Goal: Find specific page/section: Find specific page/section

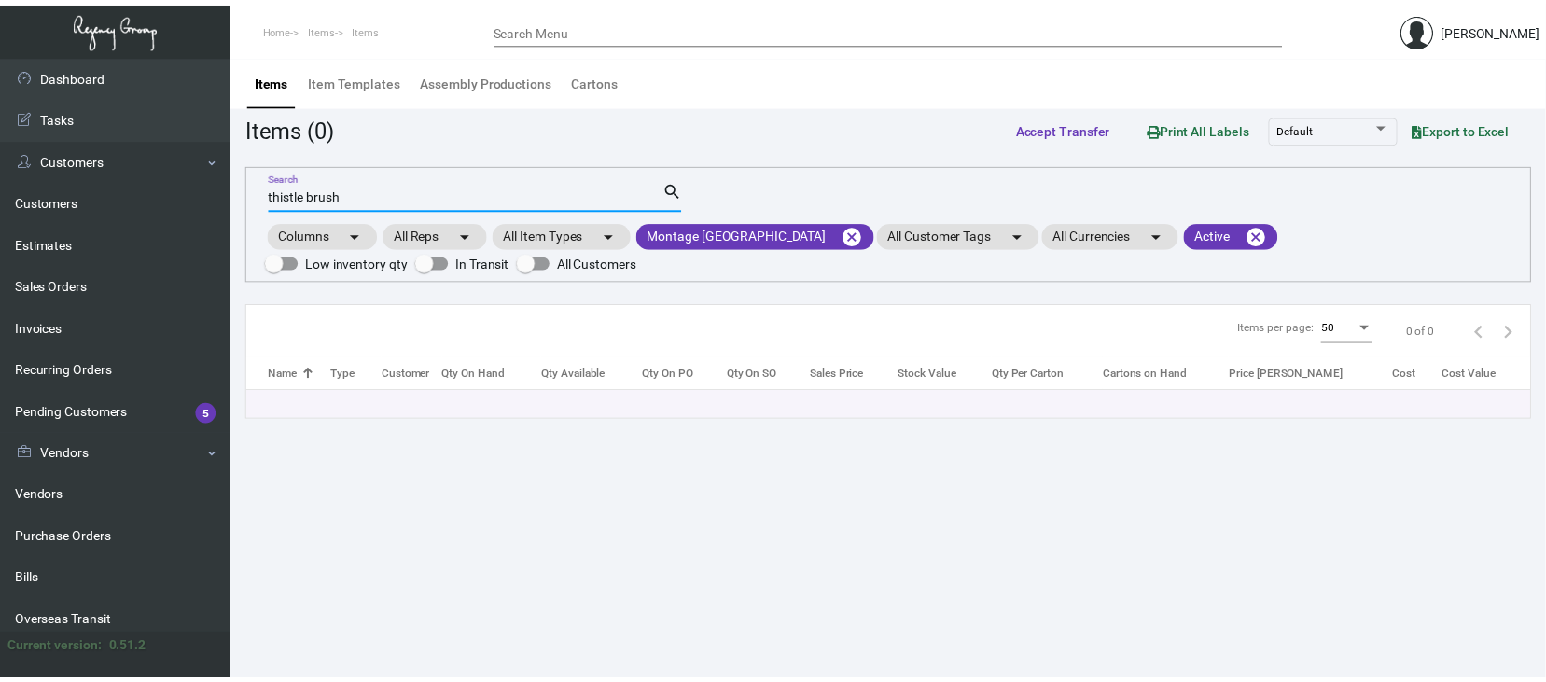
scroll to position [248, 0]
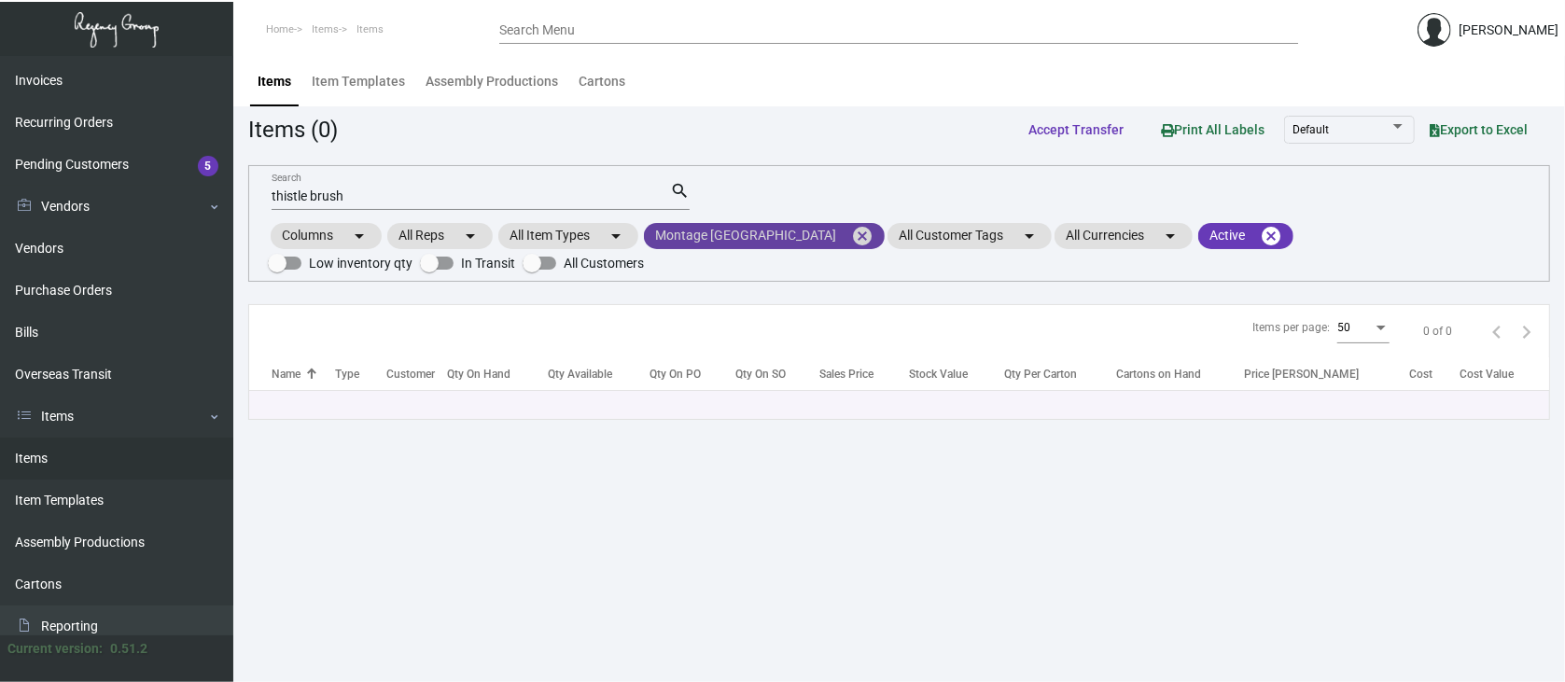
click at [851, 232] on mat-icon "cancel" at bounding box center [862, 236] width 22 height 22
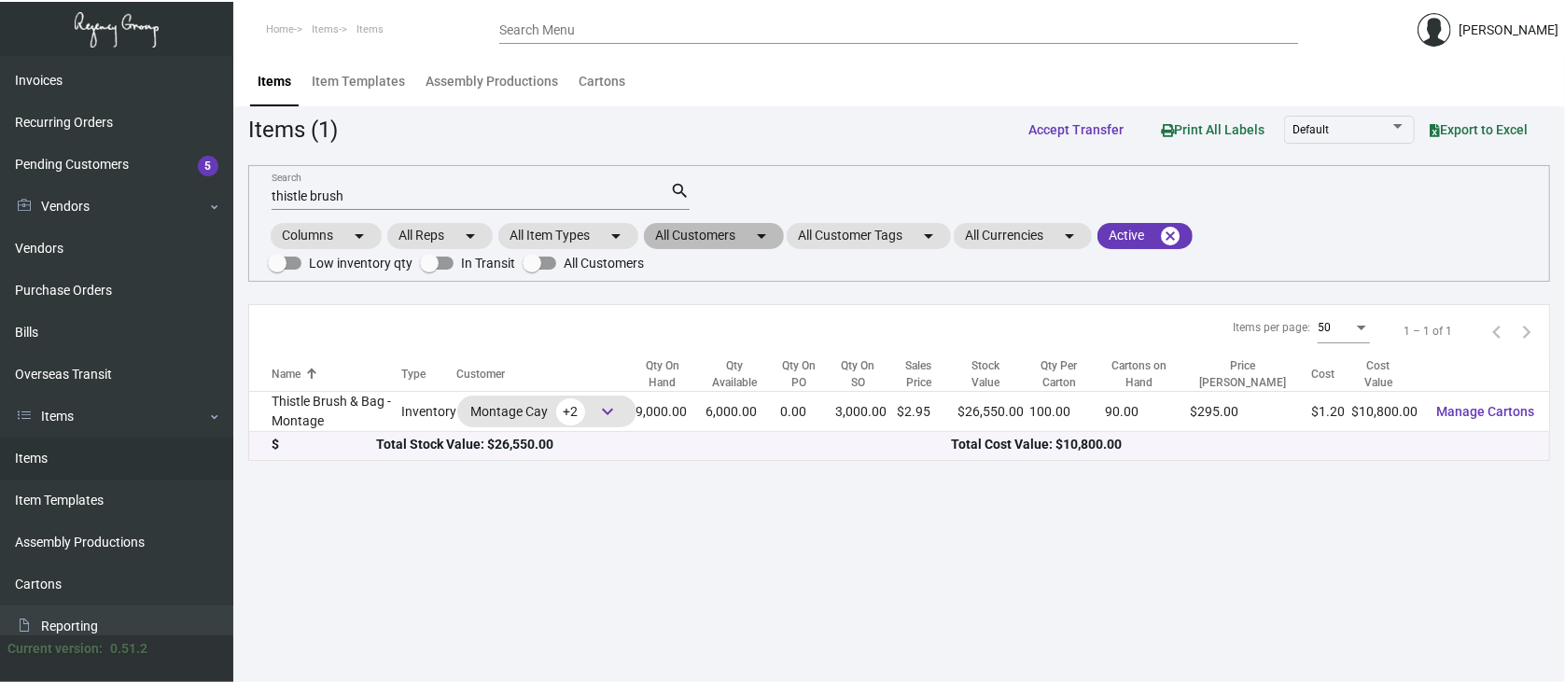
click at [702, 230] on mat-chip "All Customers arrow_drop_down" at bounding box center [714, 236] width 140 height 26
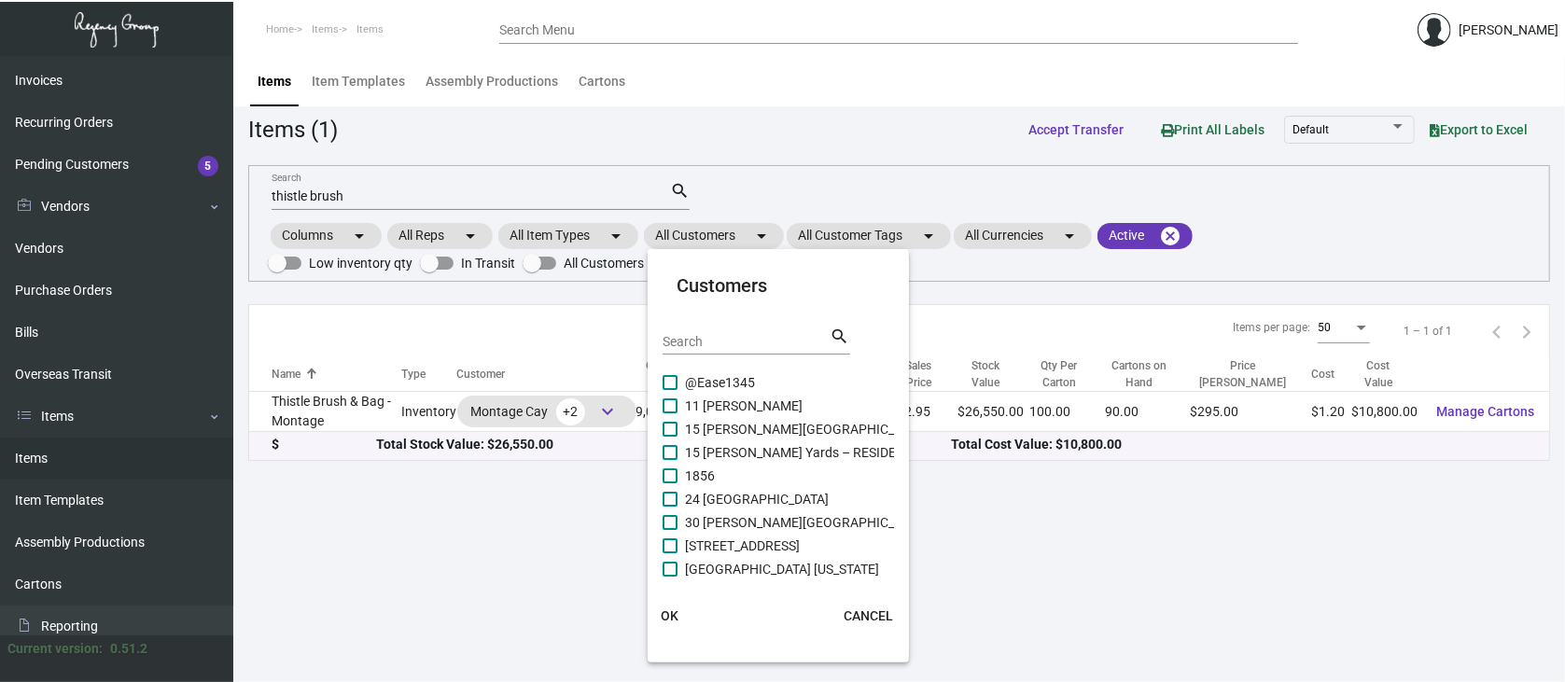
click at [676, 335] on input "Search" at bounding box center [747, 342] width 168 height 15
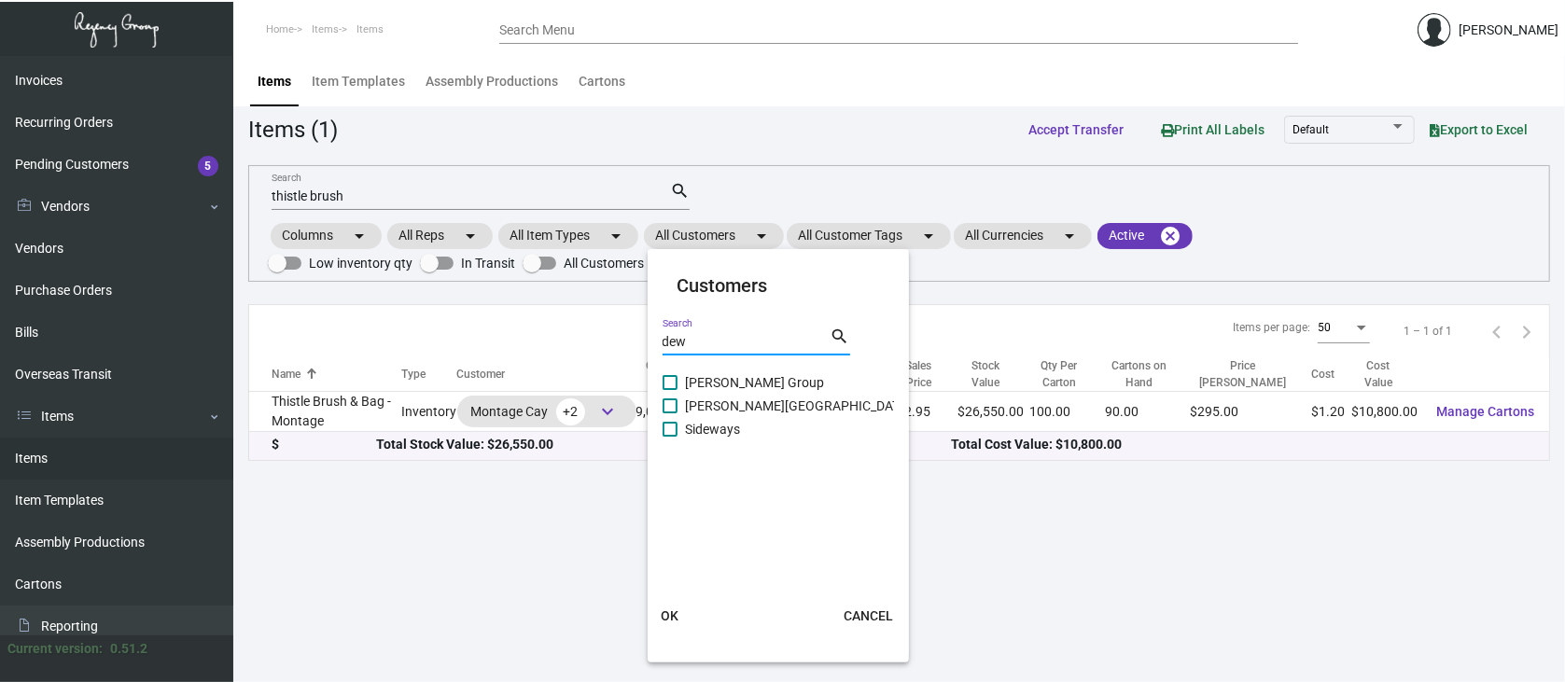
type input "dew"
click at [672, 403] on span at bounding box center [670, 405] width 15 height 15
click at [670, 413] on input "[PERSON_NAME][GEOGRAPHIC_DATA]" at bounding box center [669, 413] width 1 height 1
checkbox input "true"
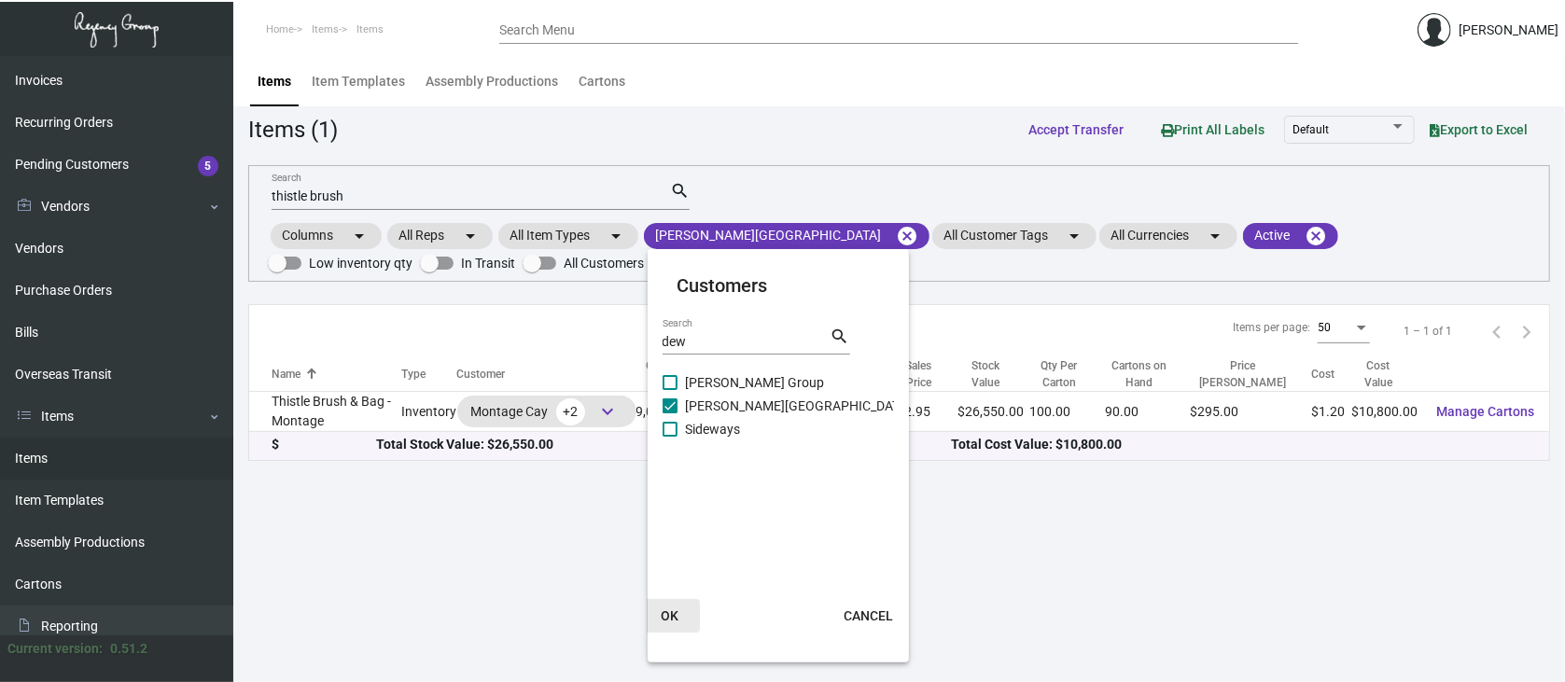
click at [670, 608] on span "OK" at bounding box center [670, 615] width 18 height 15
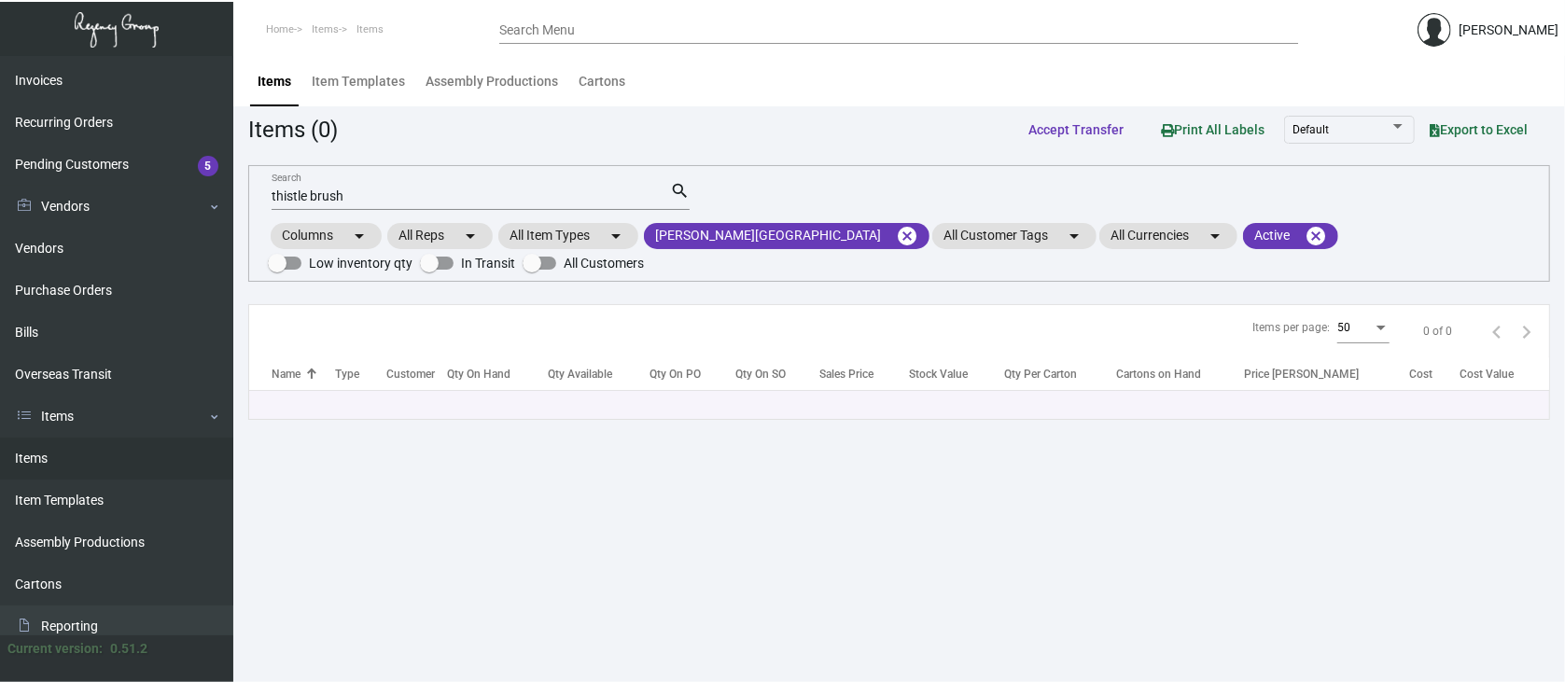
click at [358, 195] on input "thistle brush" at bounding box center [471, 196] width 398 height 15
type input "t"
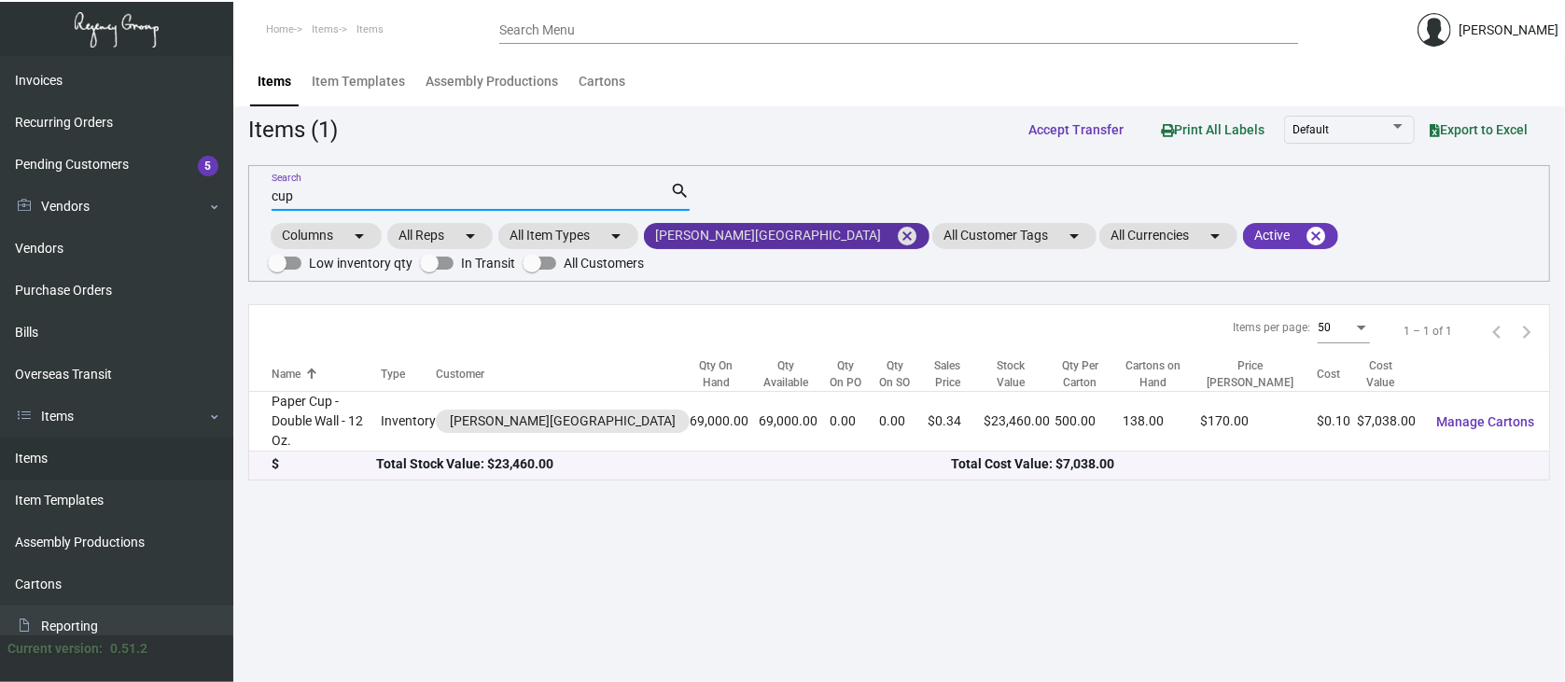
type input "cup"
click at [896, 235] on mat-icon "cancel" at bounding box center [907, 236] width 22 height 22
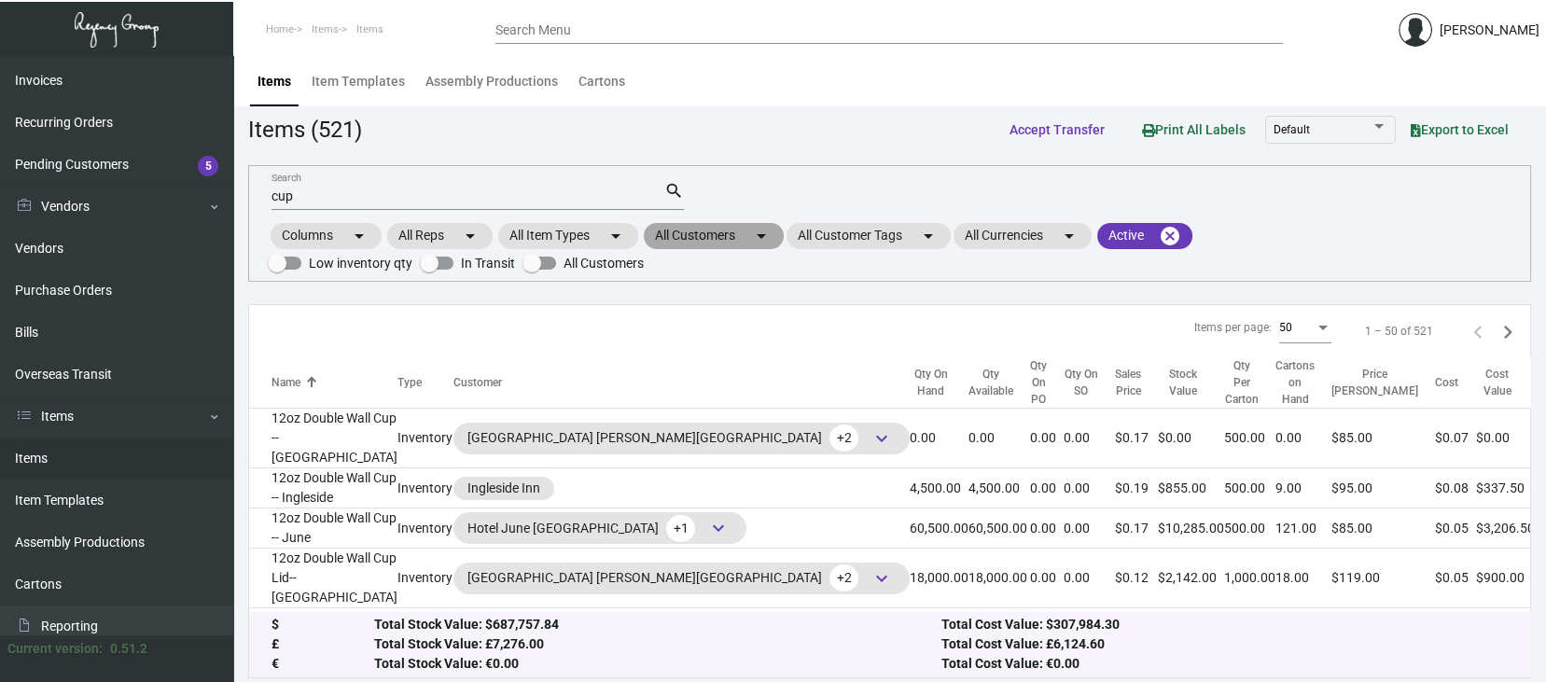
click at [721, 229] on mat-chip "All Customers arrow_drop_down" at bounding box center [714, 236] width 140 height 26
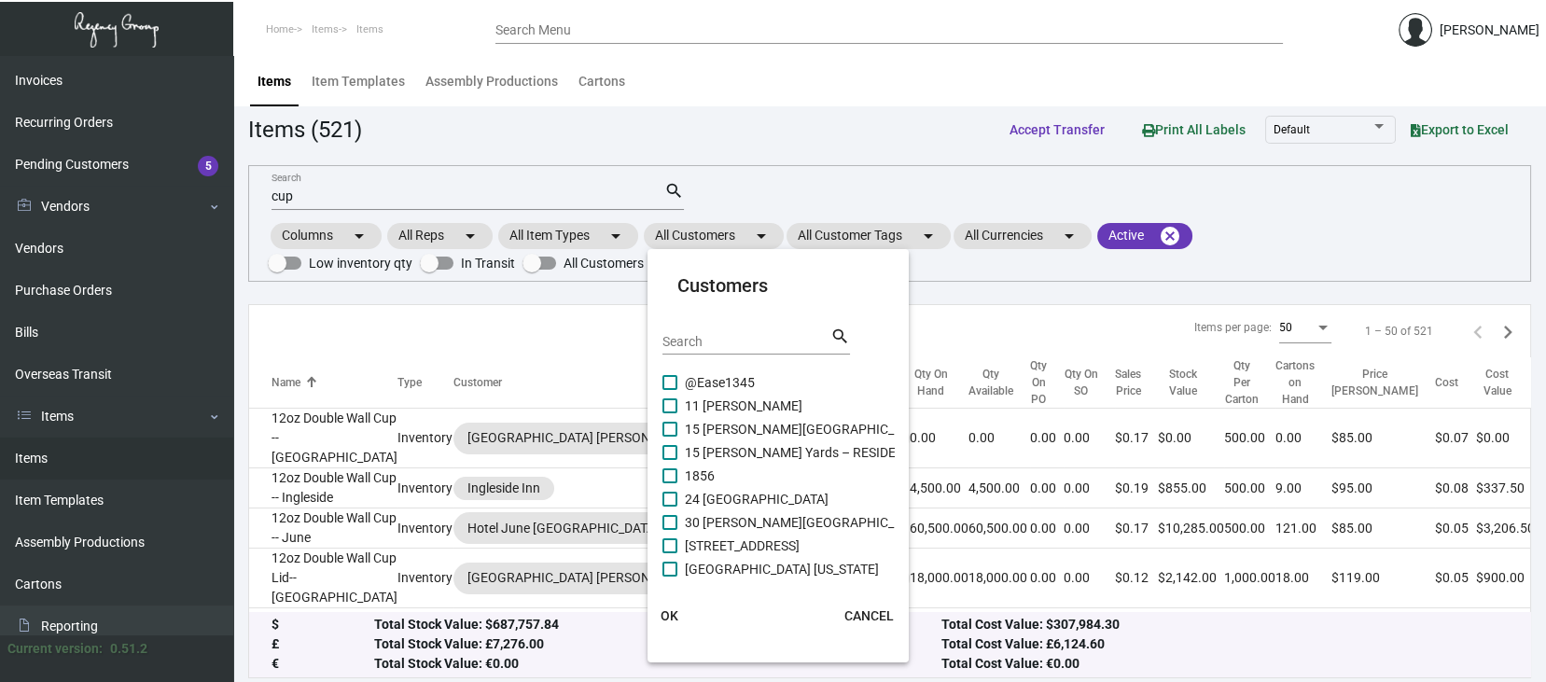
click at [680, 340] on input "Search" at bounding box center [747, 342] width 168 height 15
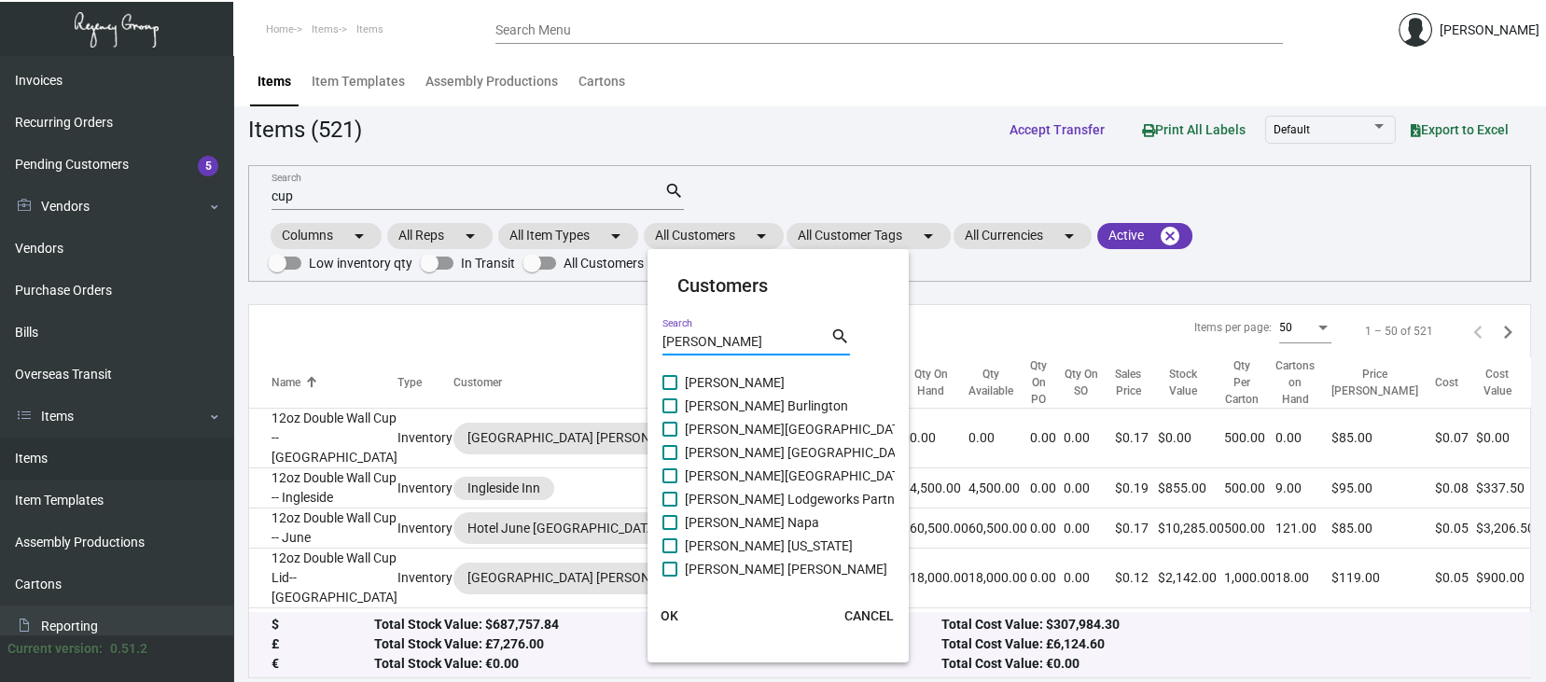
type input "[PERSON_NAME]"
click at [671, 397] on label "[PERSON_NAME] Burlington" at bounding box center [756, 406] width 186 height 22
click at [670, 413] on input "[PERSON_NAME] Burlington" at bounding box center [669, 413] width 1 height 1
checkbox input "true"
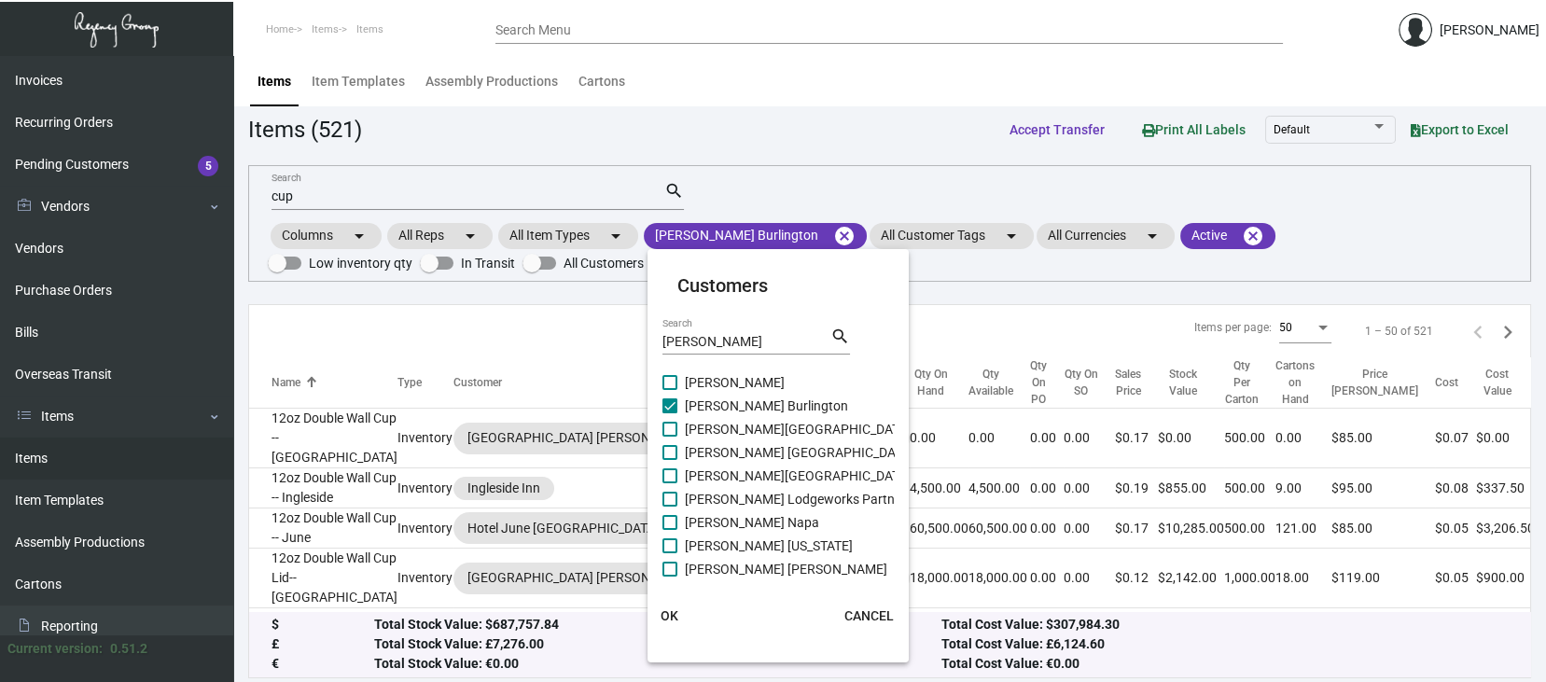
click at [665, 425] on span at bounding box center [670, 429] width 15 height 15
click at [669, 437] on input "[PERSON_NAME][GEOGRAPHIC_DATA]" at bounding box center [669, 437] width 1 height 1
checkbox input "true"
click at [668, 453] on span at bounding box center [670, 452] width 15 height 15
click at [669, 460] on input "[PERSON_NAME] [GEOGRAPHIC_DATA]" at bounding box center [669, 460] width 1 height 1
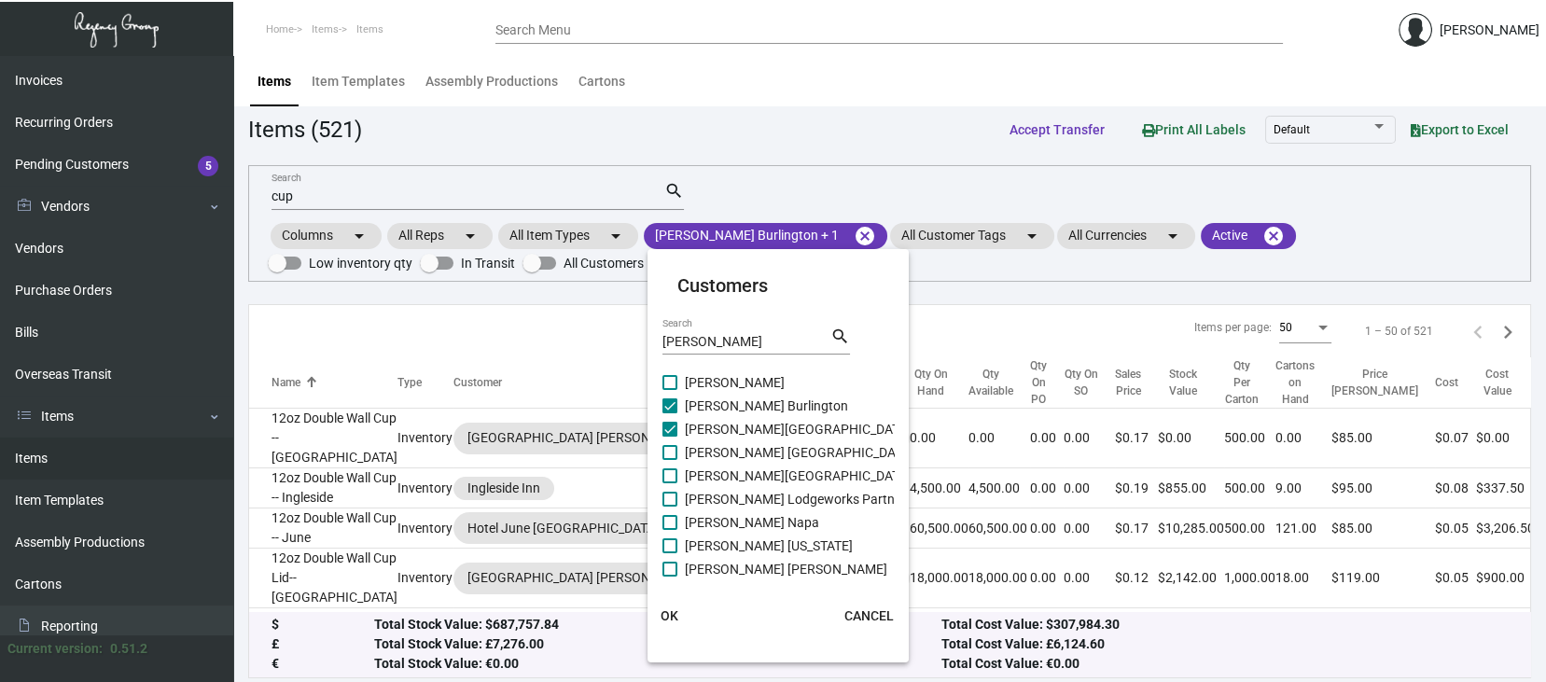
checkbox input "true"
click at [673, 477] on span at bounding box center [670, 475] width 15 height 15
click at [670, 483] on input "[PERSON_NAME][GEOGRAPHIC_DATA]" at bounding box center [669, 483] width 1 height 1
checkbox input "true"
click at [666, 608] on span "OK" at bounding box center [670, 615] width 18 height 15
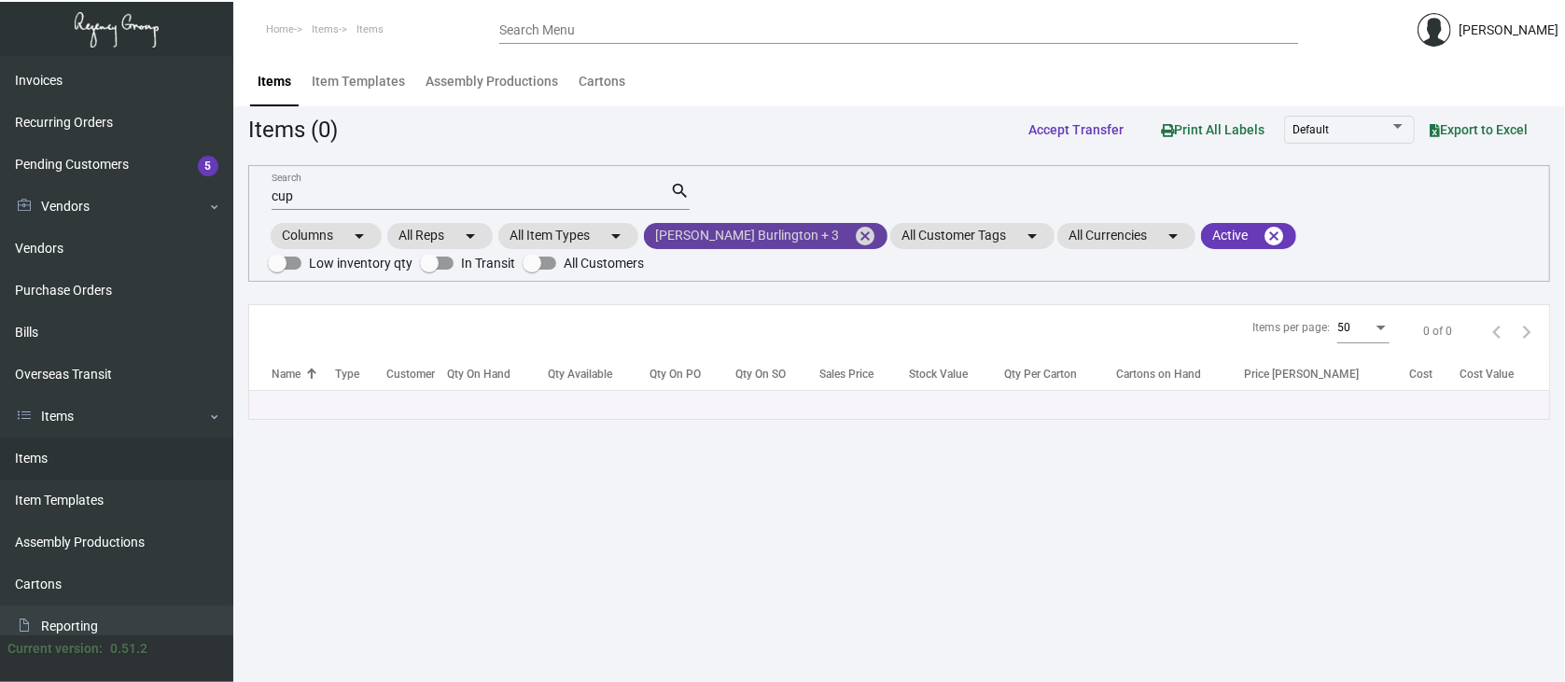
click at [854, 230] on mat-icon "cancel" at bounding box center [865, 236] width 22 height 22
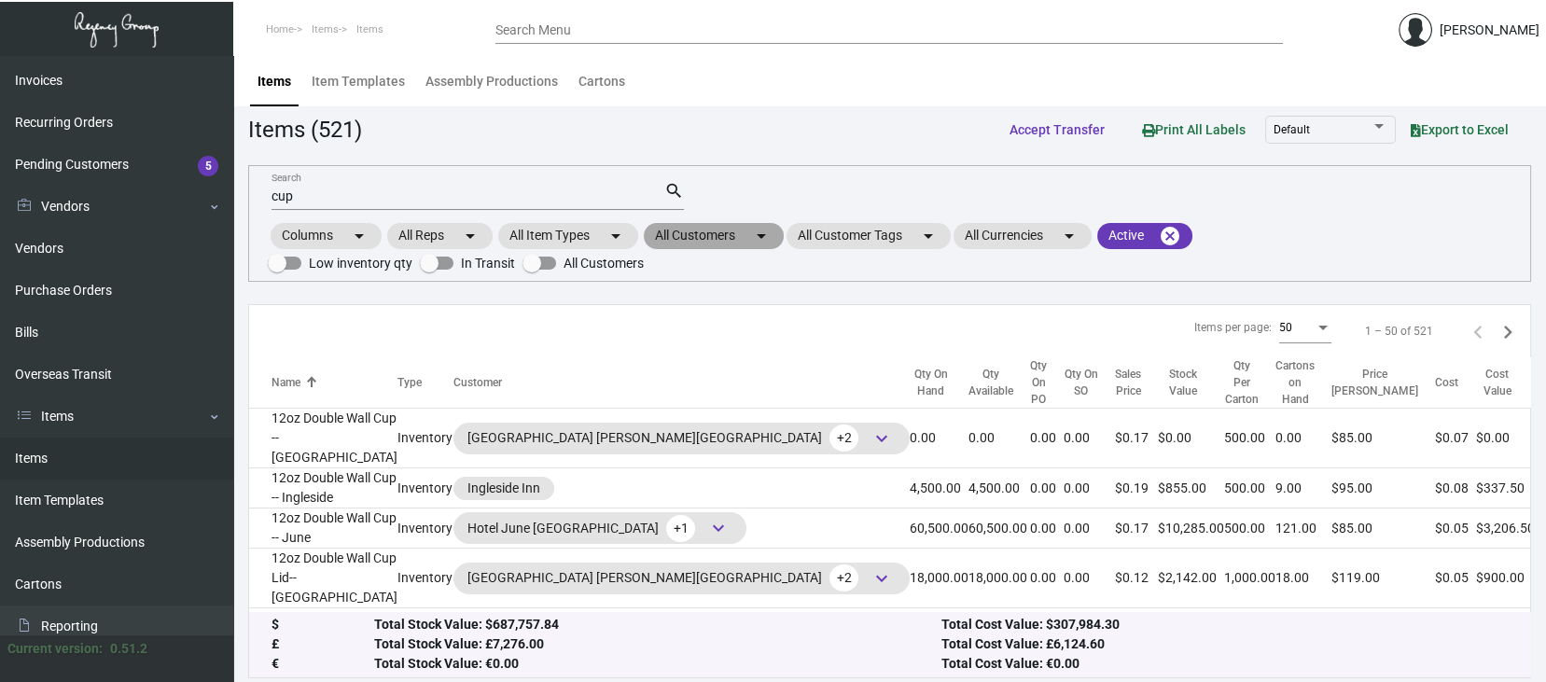
click at [719, 230] on mat-chip "All Customers arrow_drop_down" at bounding box center [714, 236] width 140 height 26
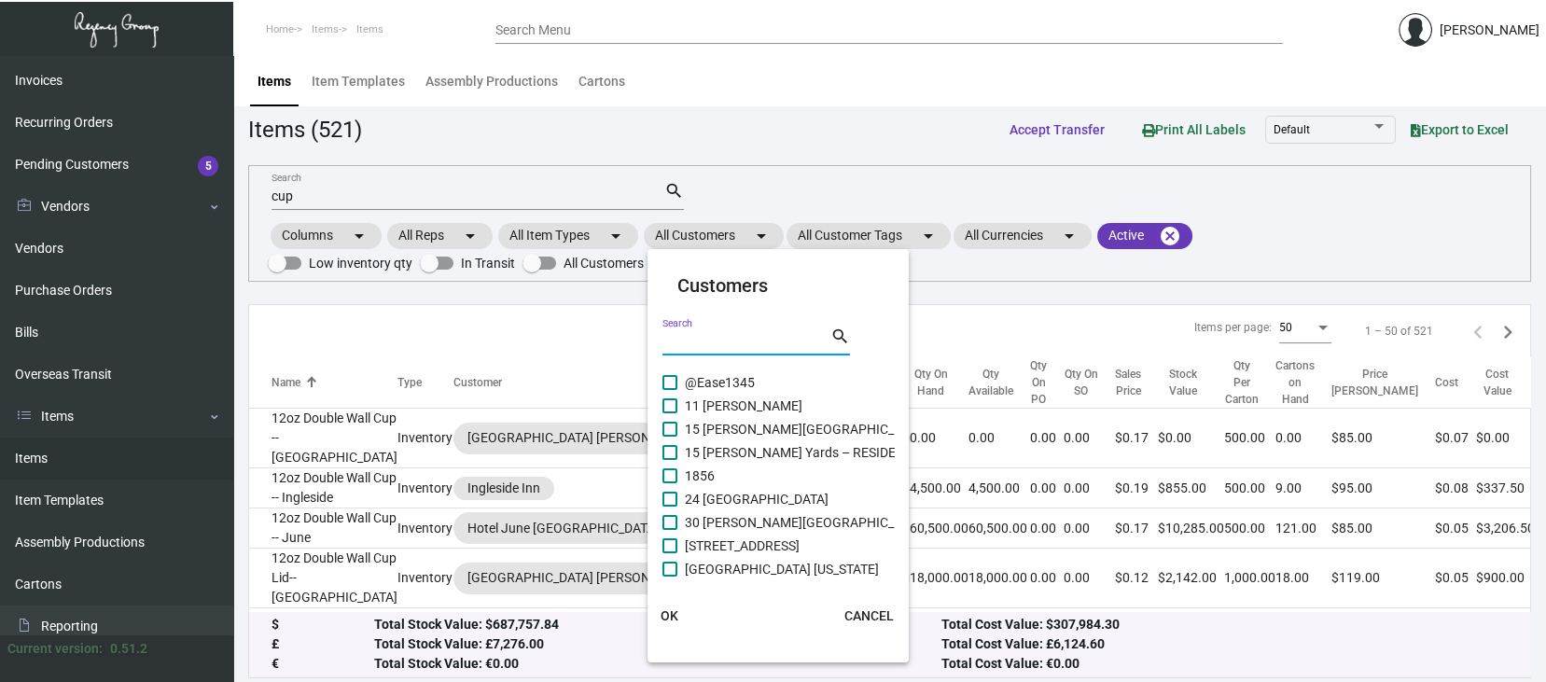
click at [672, 340] on input "Search" at bounding box center [747, 342] width 168 height 15
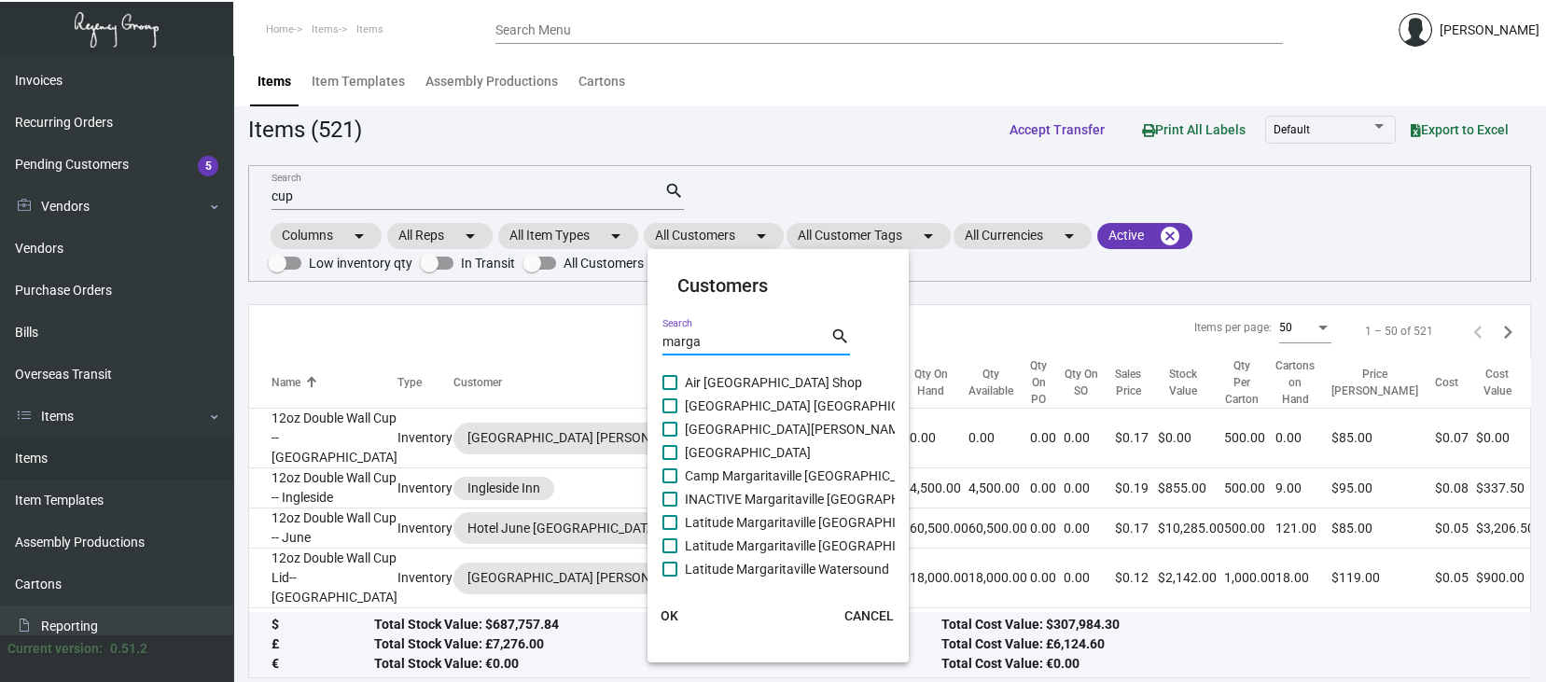
type input "marga"
click at [672, 401] on span at bounding box center [670, 405] width 15 height 15
click at [670, 413] on input "[GEOGRAPHIC_DATA] [GEOGRAPHIC_DATA]" at bounding box center [669, 413] width 1 height 1
checkbox input "true"
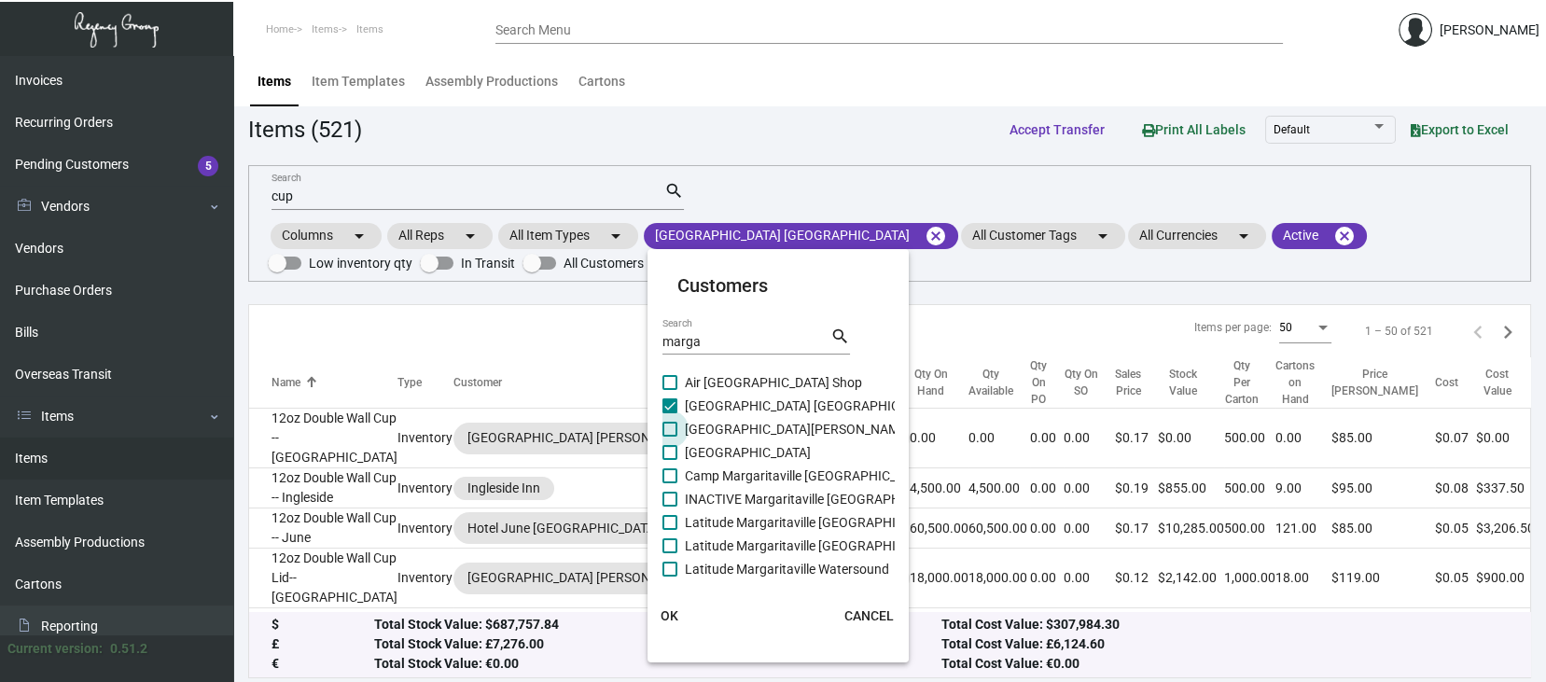
click at [668, 426] on span at bounding box center [670, 429] width 15 height 15
click at [669, 437] on input "[GEOGRAPHIC_DATA][PERSON_NAME]" at bounding box center [669, 437] width 1 height 1
checkbox input "true"
click at [670, 453] on span at bounding box center [670, 452] width 15 height 15
click at [670, 460] on input "[GEOGRAPHIC_DATA]" at bounding box center [669, 460] width 1 height 1
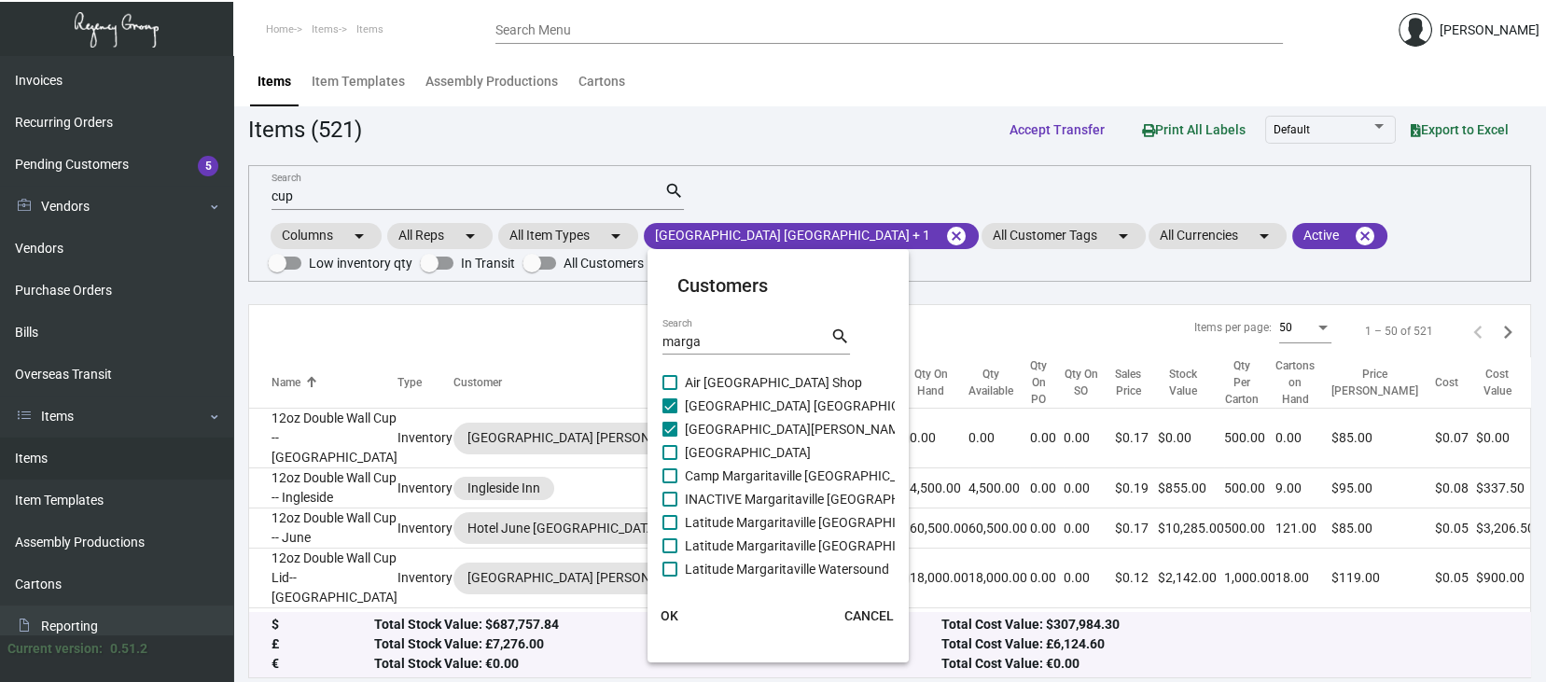
checkbox input "true"
click at [671, 479] on span at bounding box center [670, 475] width 15 height 15
click at [670, 483] on input "Camp Margaritaville [GEOGRAPHIC_DATA]" at bounding box center [669, 483] width 1 height 1
checkbox input "true"
click at [672, 501] on span at bounding box center [670, 499] width 15 height 15
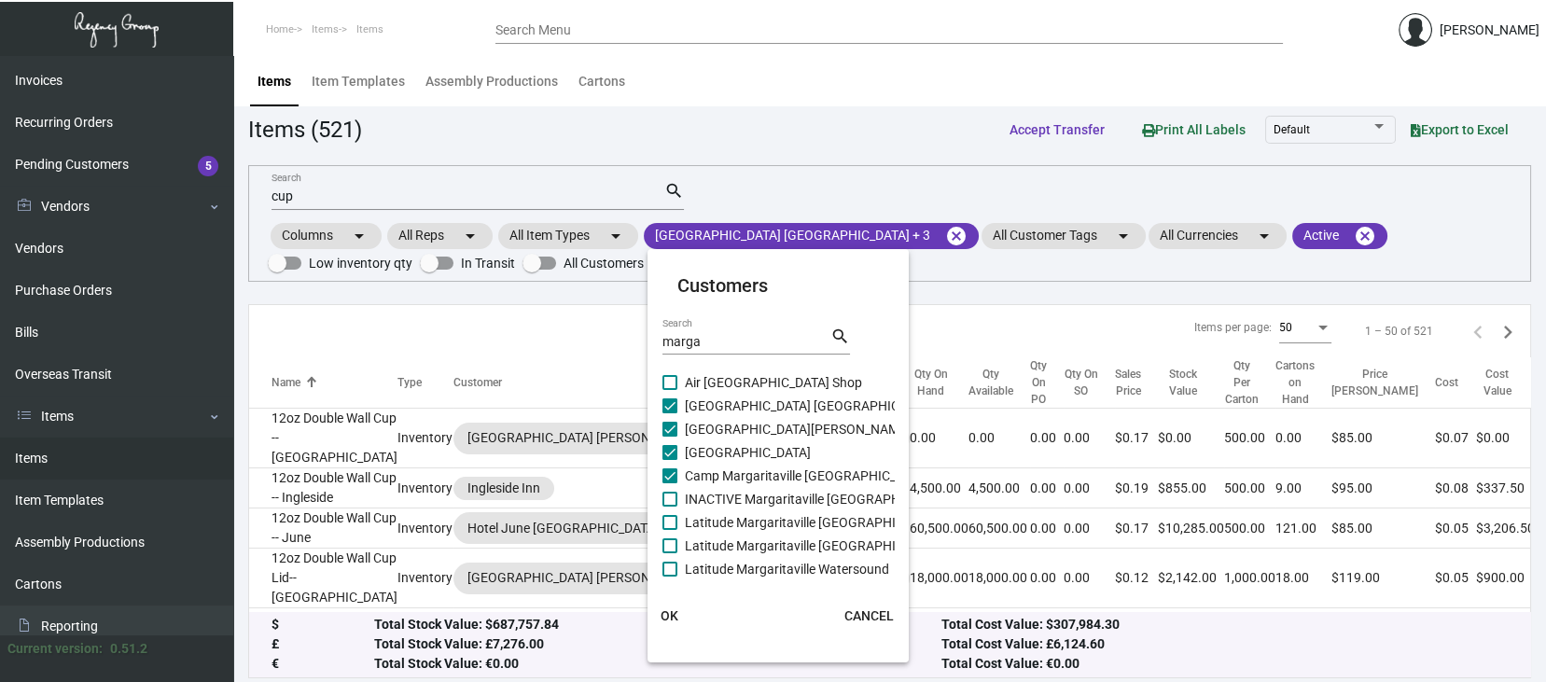
click at [670, 507] on input "INACTIVE Margaritaville [GEOGRAPHIC_DATA]" at bounding box center [669, 507] width 1 height 1
checkbox input "true"
click at [669, 516] on span at bounding box center [670, 522] width 15 height 15
click at [669, 530] on input "Latitude Margaritaville [GEOGRAPHIC_DATA]" at bounding box center [669, 530] width 1 height 1
checkbox input "true"
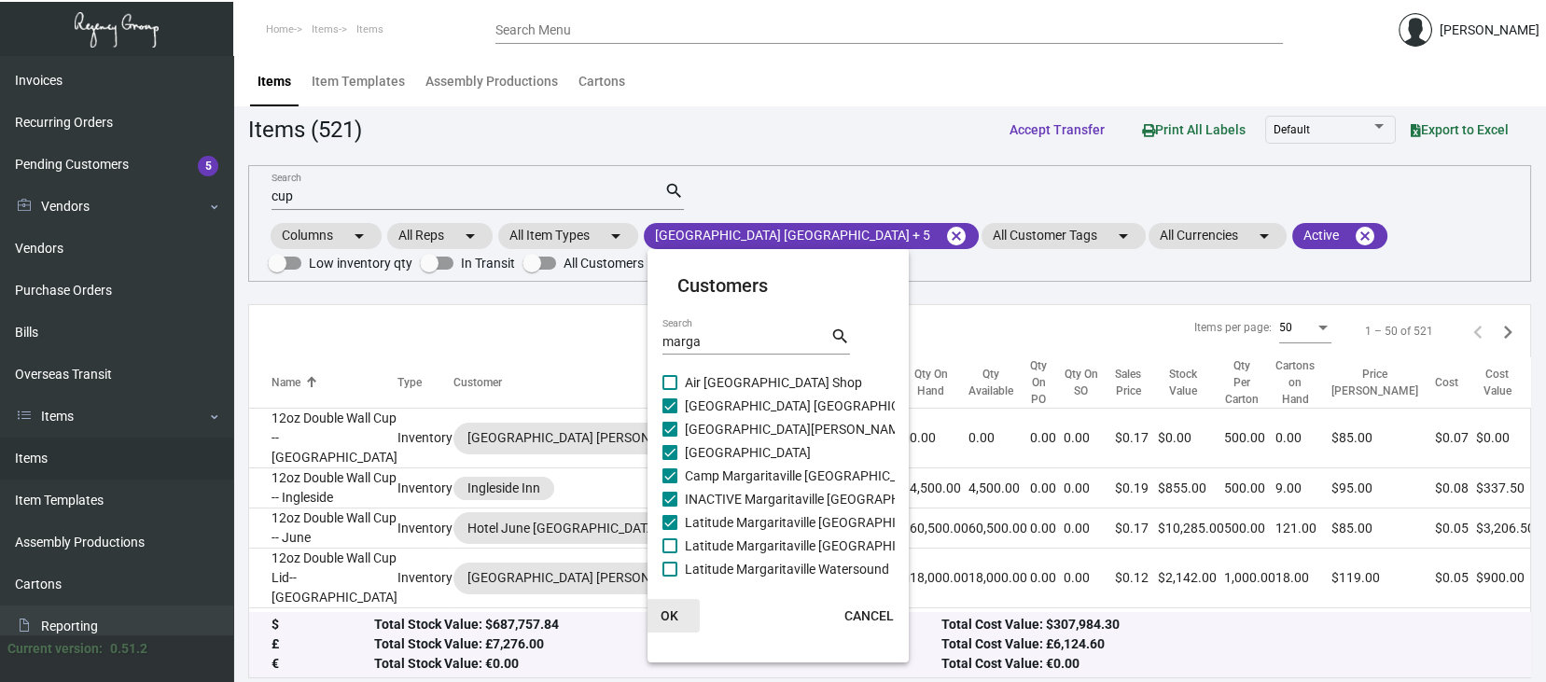
click at [677, 611] on span "OK" at bounding box center [670, 615] width 18 height 15
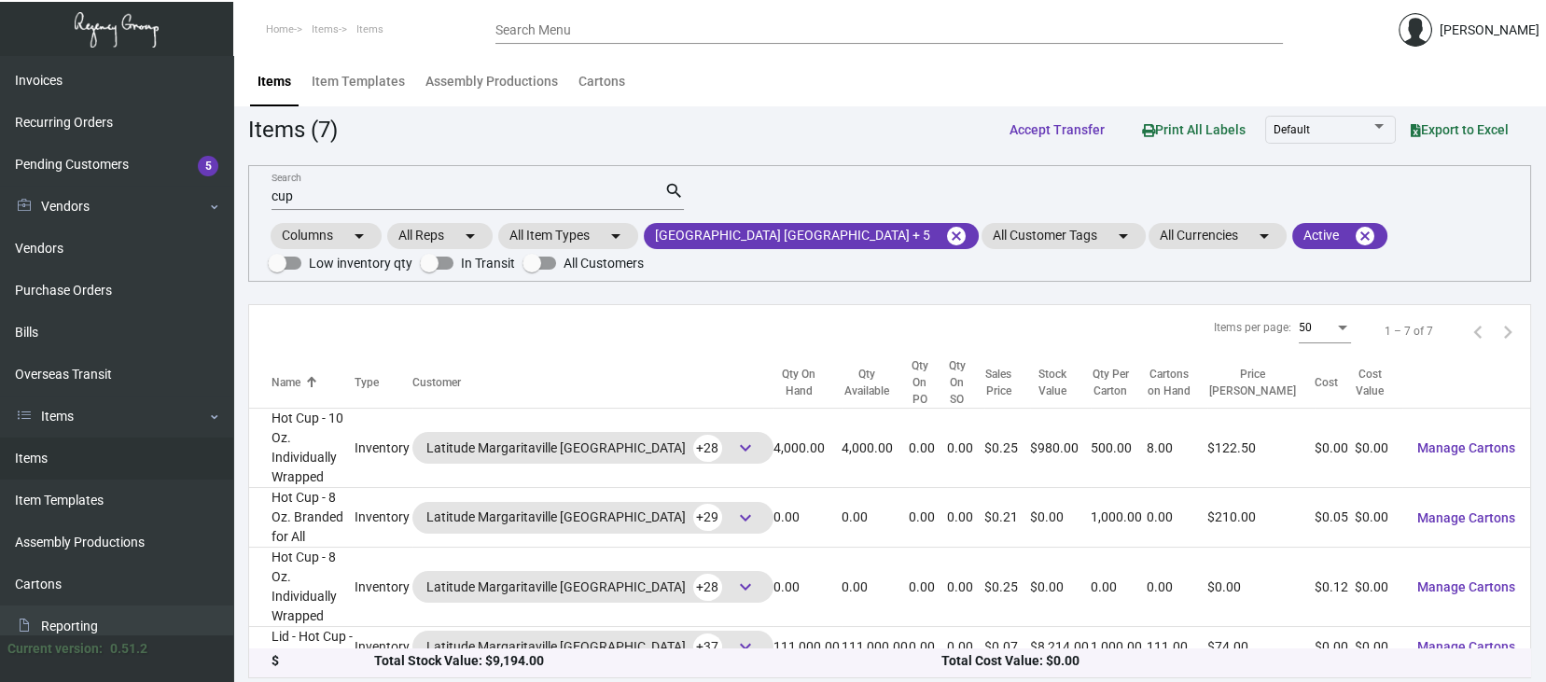
scroll to position [0, 0]
click at [945, 231] on mat-icon "cancel" at bounding box center [956, 236] width 22 height 22
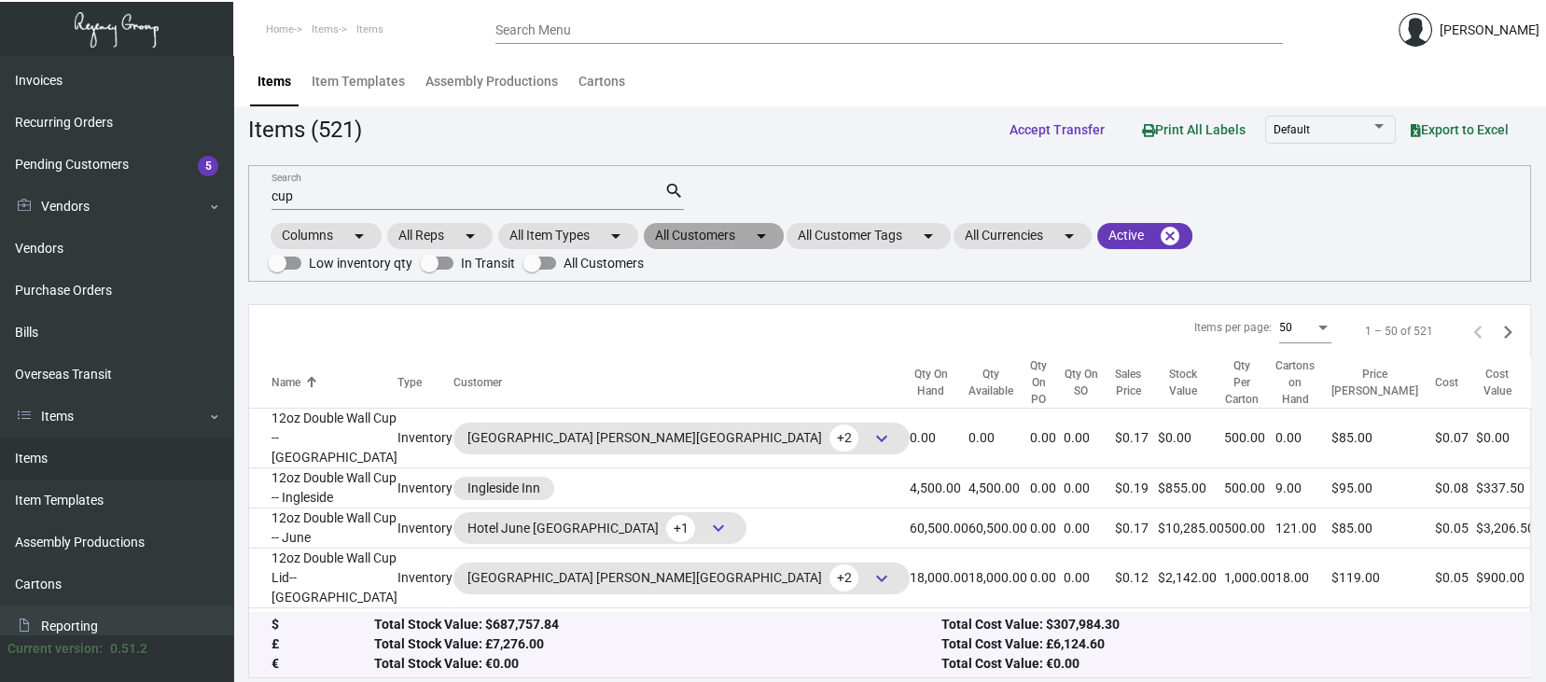
click at [704, 229] on mat-chip "All Customers arrow_drop_down" at bounding box center [714, 236] width 140 height 26
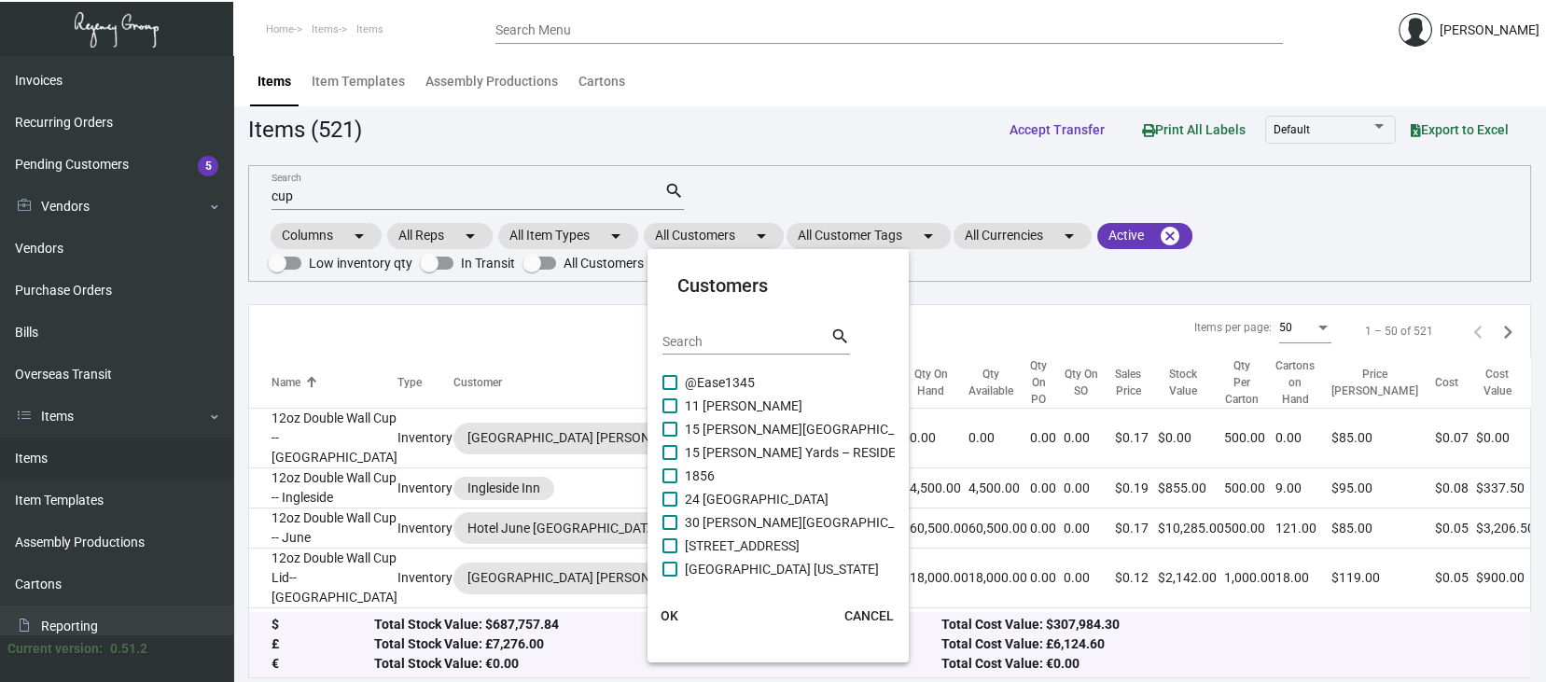
click at [677, 339] on input "Search" at bounding box center [747, 342] width 168 height 15
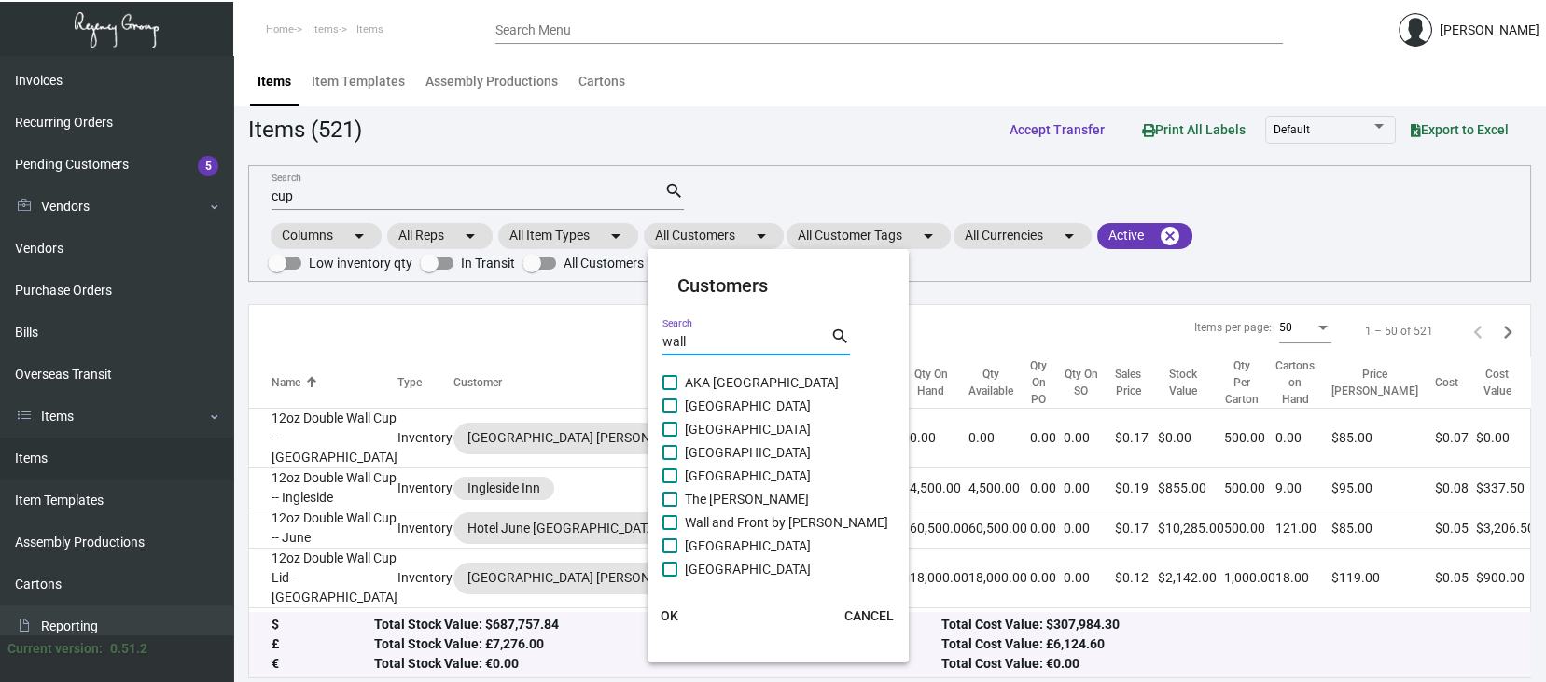
type input "wall"
click at [672, 496] on span at bounding box center [670, 499] width 15 height 15
click at [670, 507] on input "The [PERSON_NAME]" at bounding box center [669, 507] width 1 height 1
checkbox input "true"
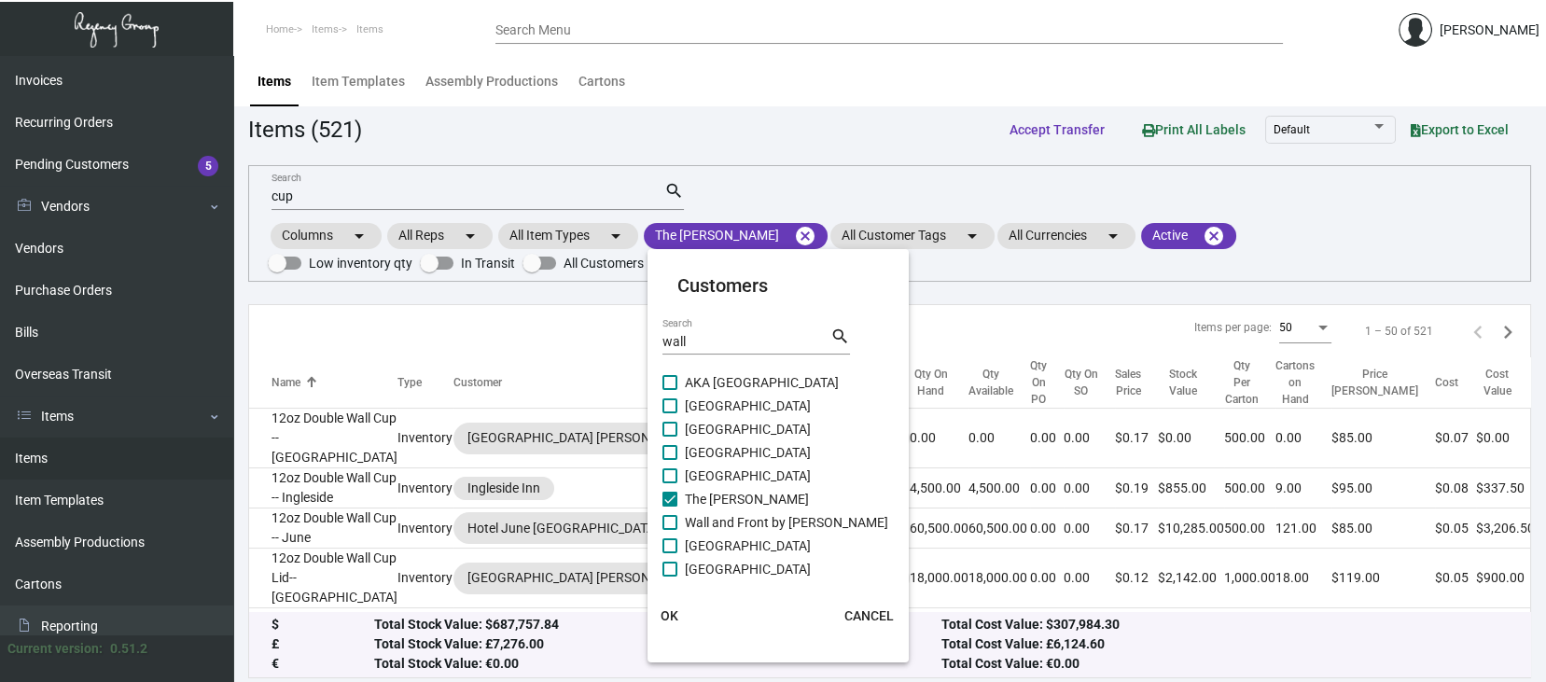
click at [669, 519] on span at bounding box center [670, 522] width 15 height 15
click at [669, 530] on input "Wall and Front by [PERSON_NAME]" at bounding box center [669, 530] width 1 height 1
checkbox input "true"
click at [673, 546] on span at bounding box center [670, 545] width 15 height 15
click at [670, 553] on input "[GEOGRAPHIC_DATA]" at bounding box center [669, 553] width 1 height 1
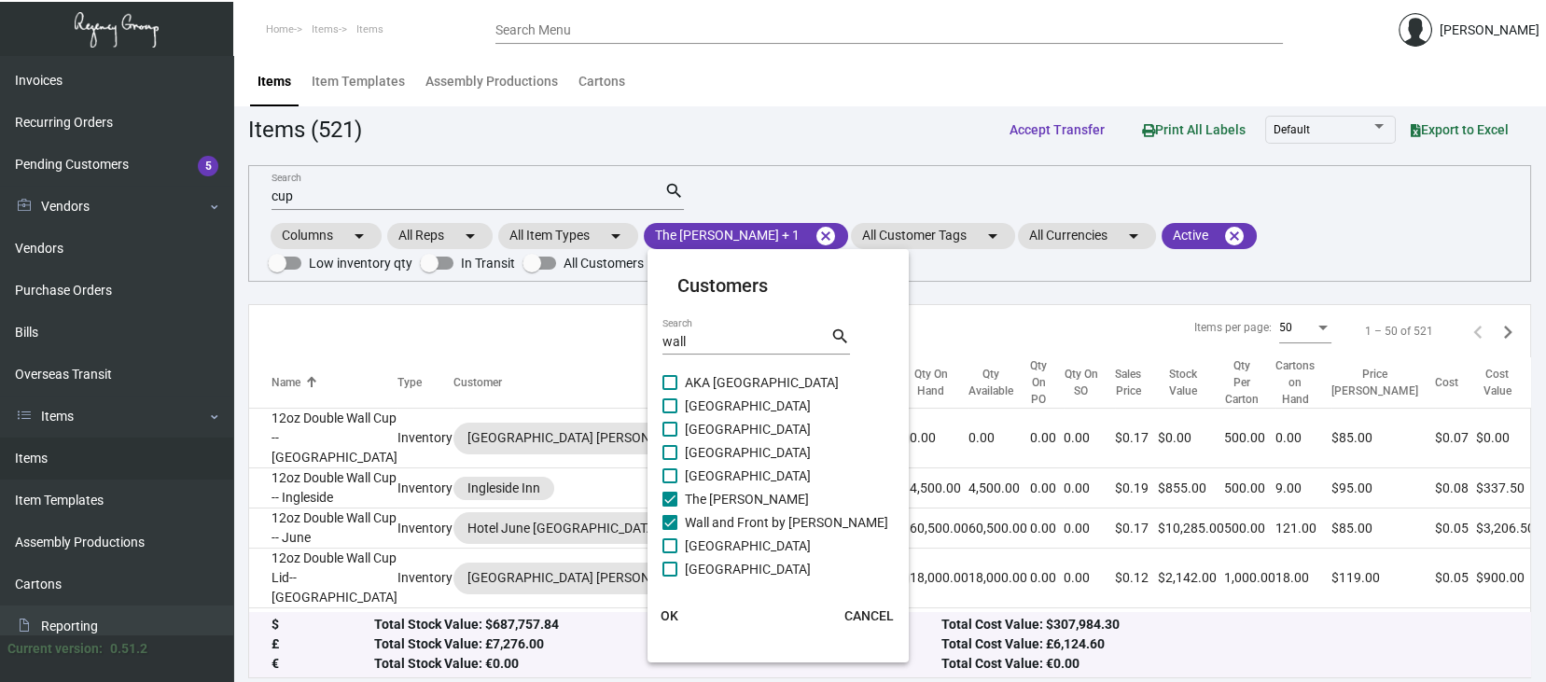
checkbox input "true"
drag, startPoint x: 672, startPoint y: 571, endPoint x: 671, endPoint y: 556, distance: 15.0
click at [672, 564] on span at bounding box center [670, 569] width 15 height 15
click at [670, 577] on input "[GEOGRAPHIC_DATA]" at bounding box center [669, 577] width 1 height 1
checkbox input "true"
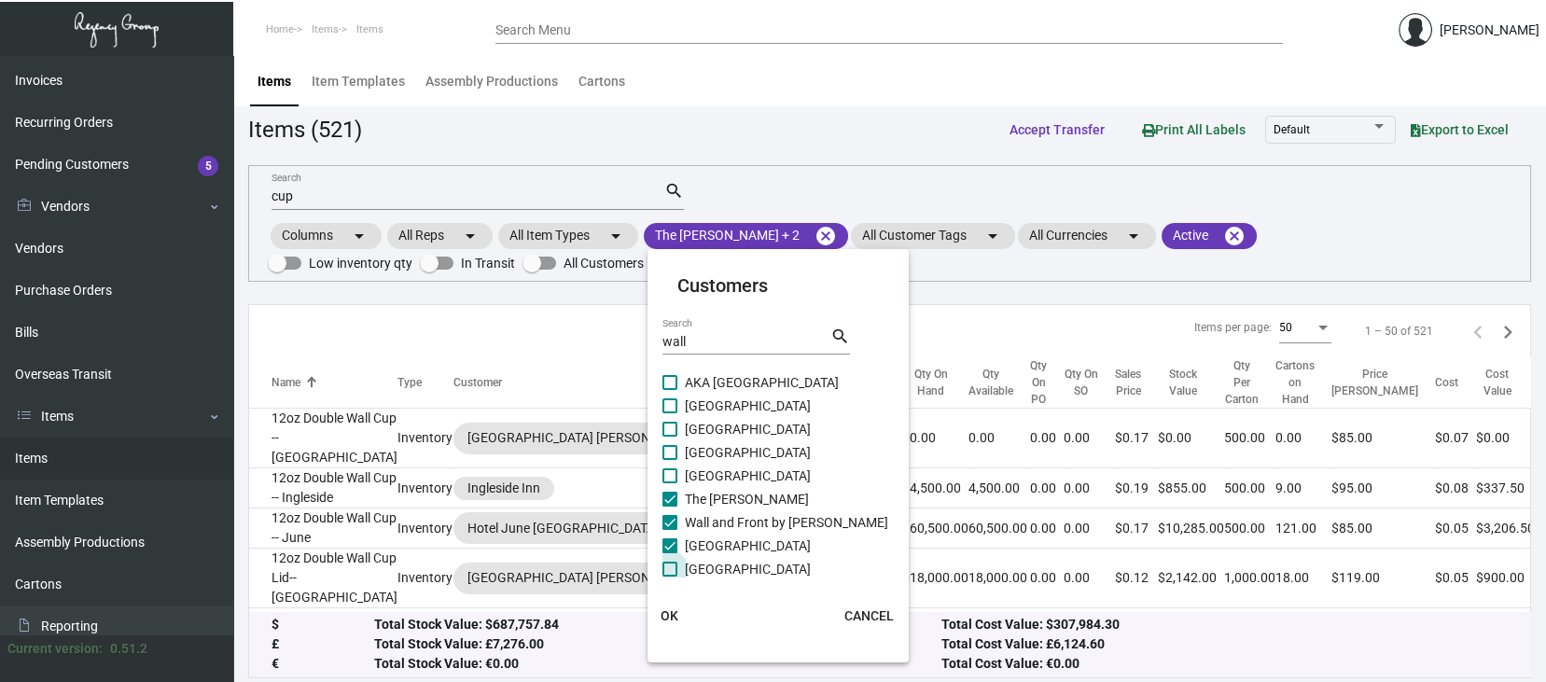
scroll to position [27, 0]
click at [669, 616] on span "OK" at bounding box center [670, 615] width 18 height 15
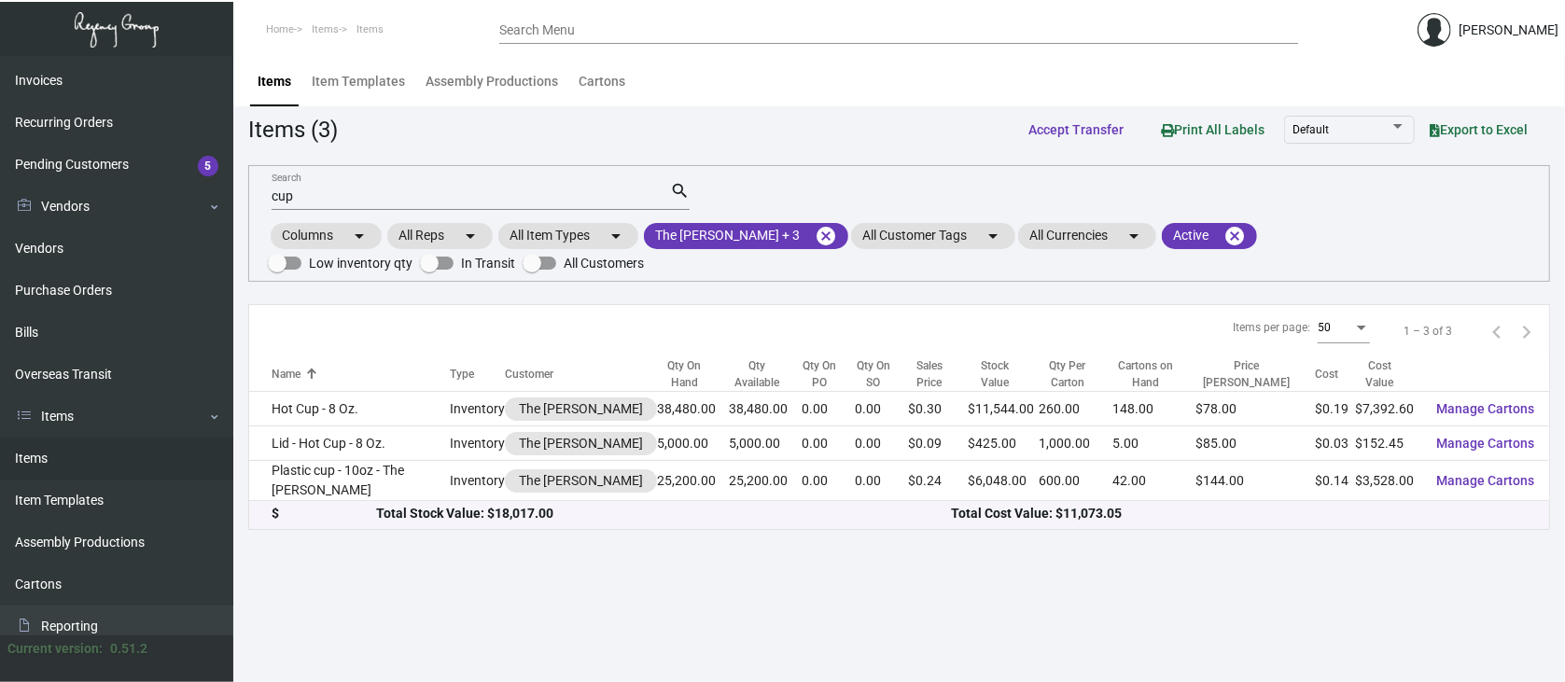
click at [306, 198] on input "cup" at bounding box center [471, 196] width 398 height 15
type input "c"
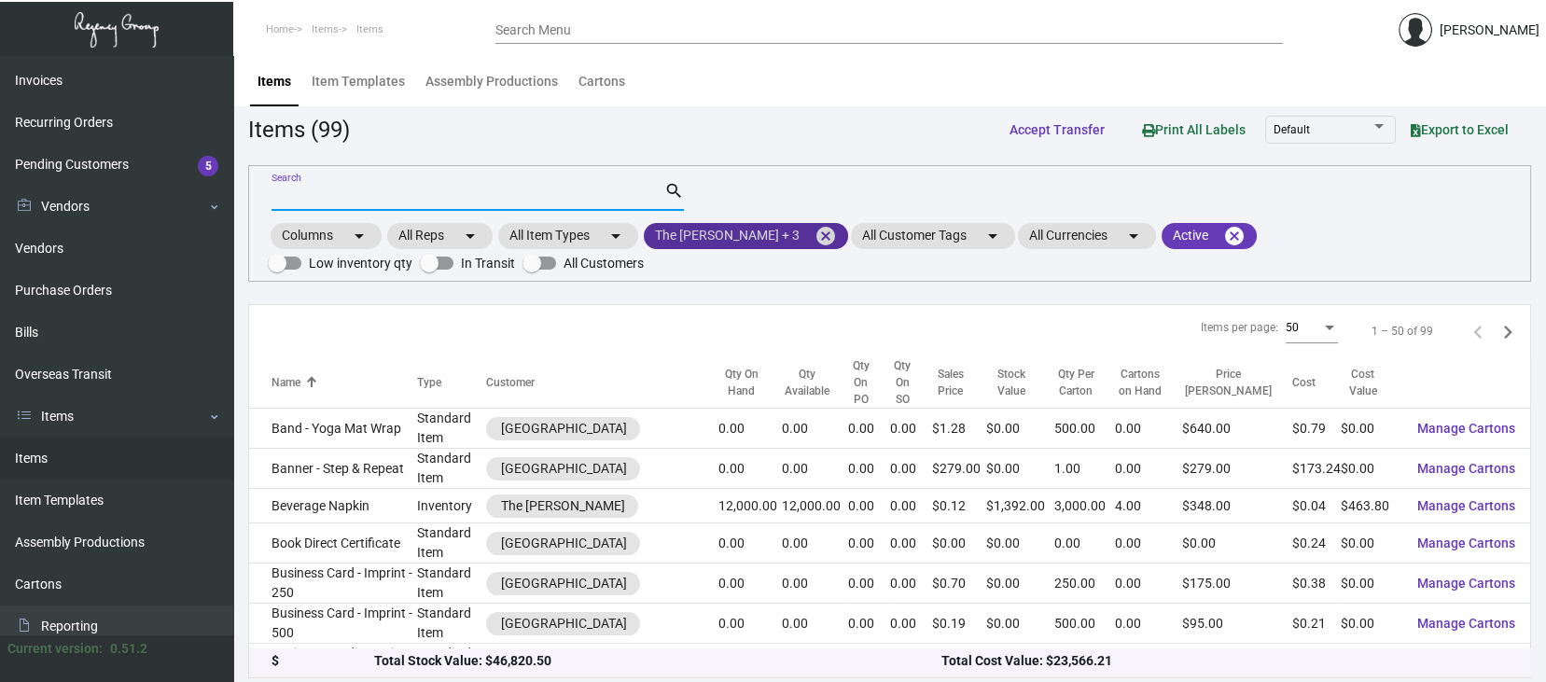
click at [815, 232] on mat-icon "cancel" at bounding box center [826, 236] width 22 height 22
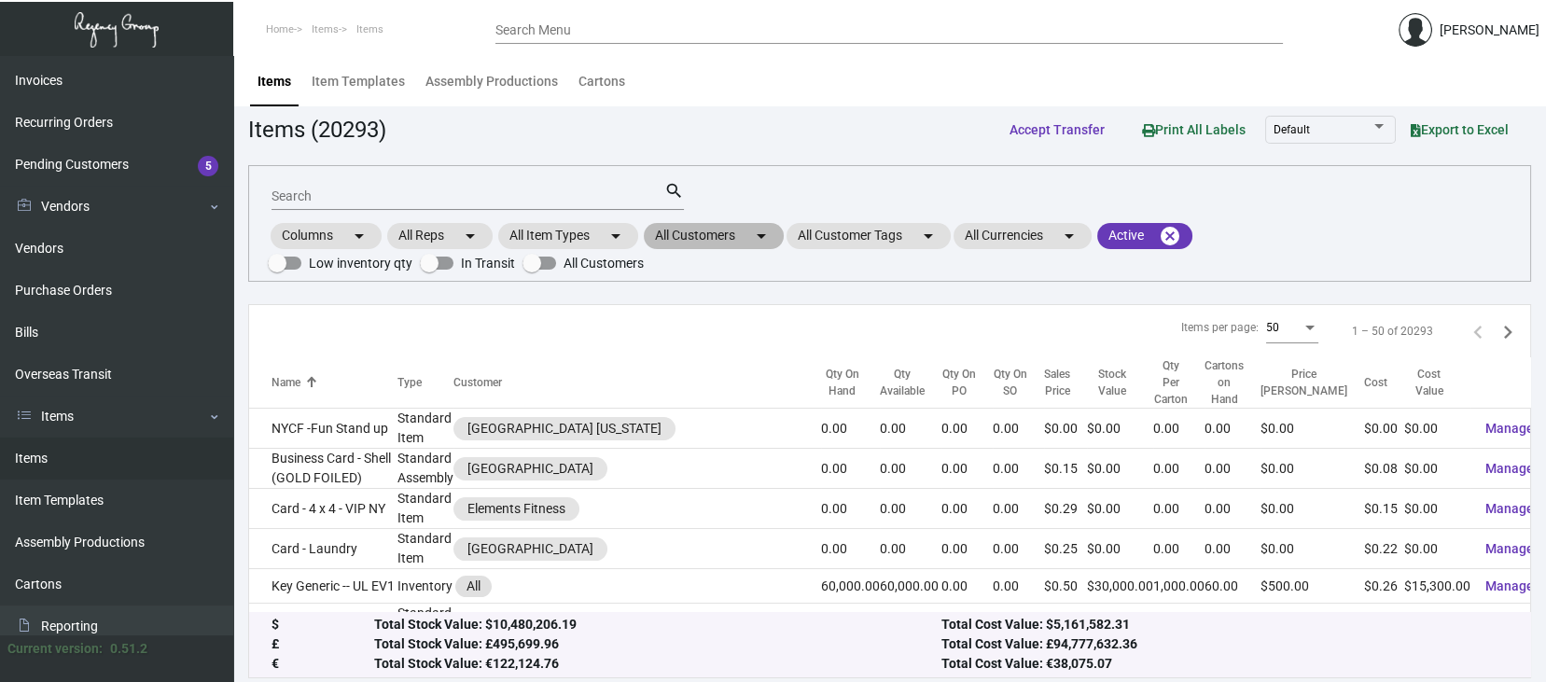
click at [700, 231] on mat-chip "All Customers arrow_drop_down" at bounding box center [714, 236] width 140 height 26
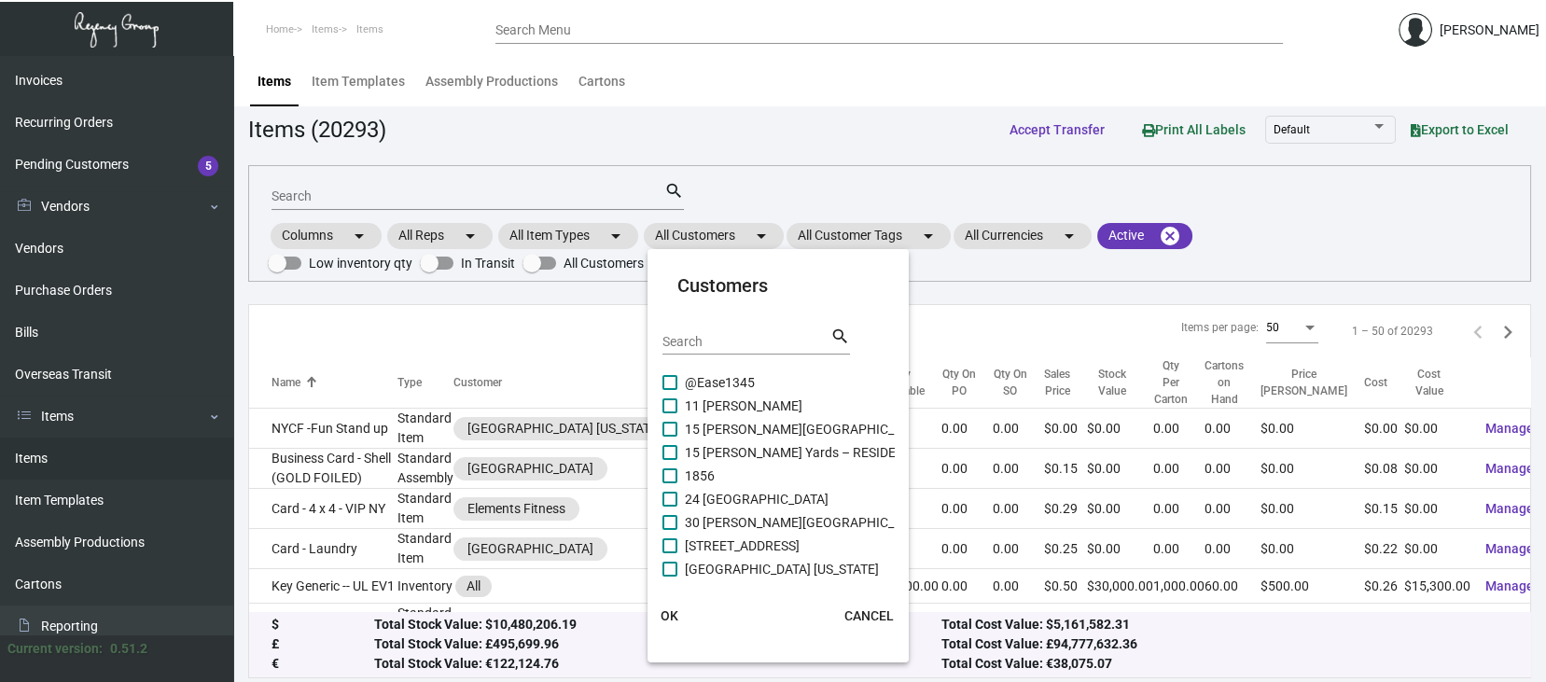
click at [716, 326] on div "Search search" at bounding box center [757, 341] width 188 height 30
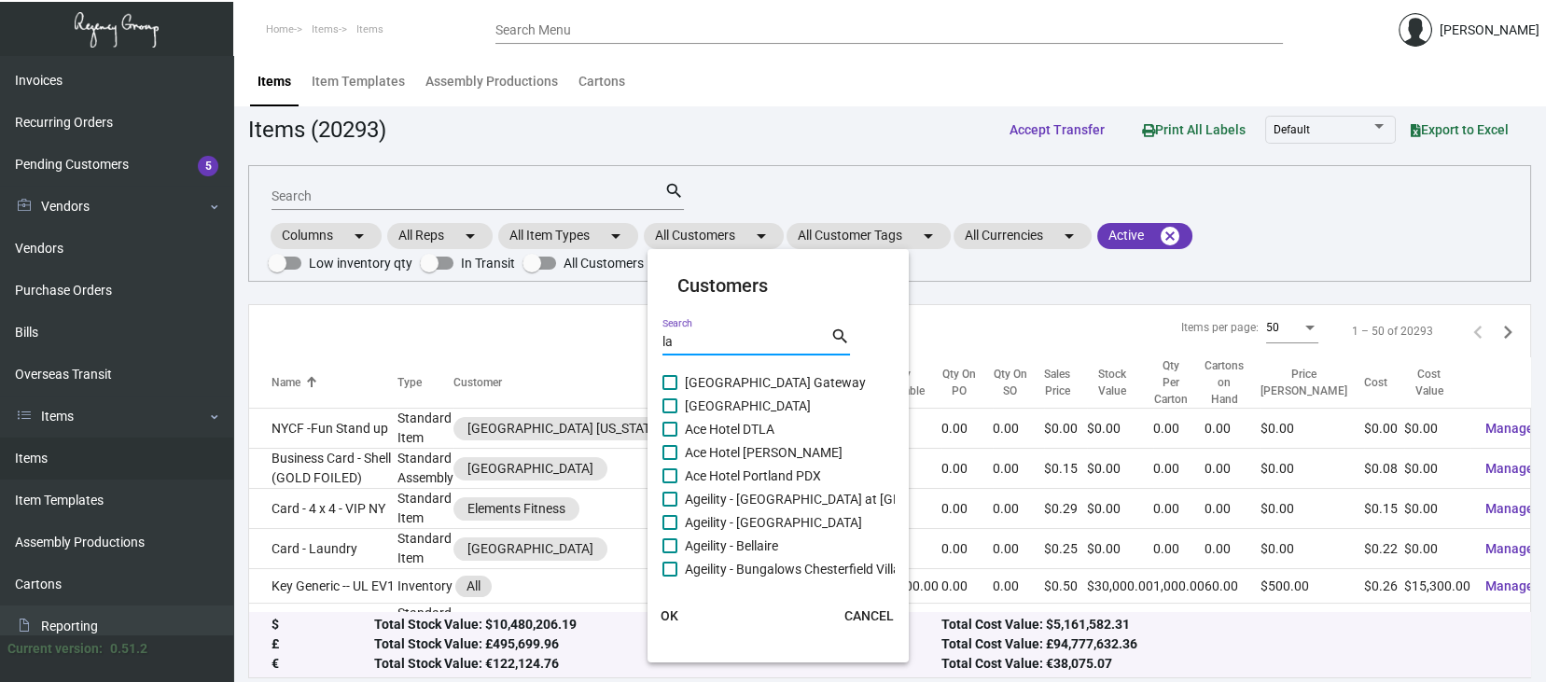
type input "la"
click at [673, 446] on span at bounding box center [670, 452] width 15 height 15
click at [670, 460] on input "Ace Hotel [PERSON_NAME]" at bounding box center [669, 460] width 1 height 1
checkbox input "true"
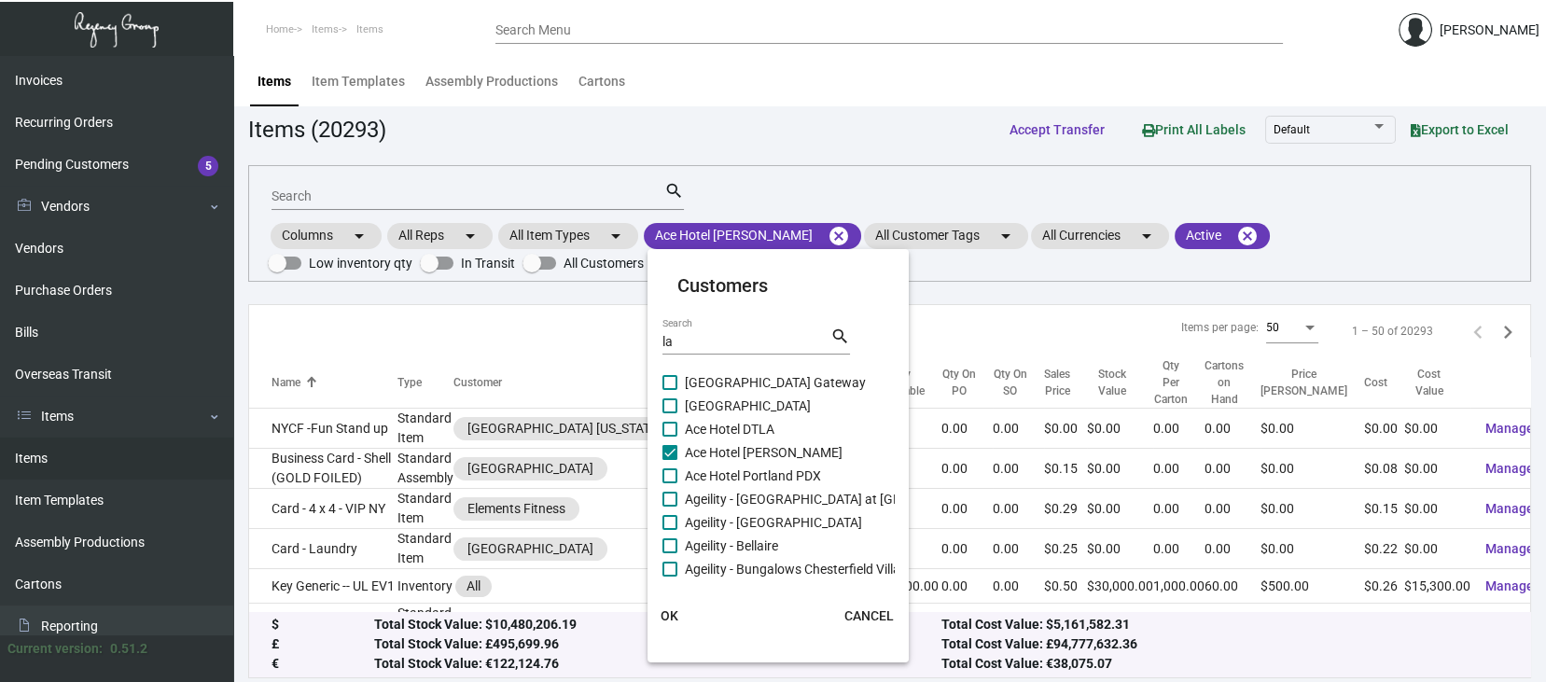
click at [667, 425] on span at bounding box center [670, 429] width 15 height 15
click at [669, 437] on input "Ace Hotel DTLA" at bounding box center [669, 437] width 1 height 1
checkbox input "true"
click at [664, 399] on span at bounding box center [670, 405] width 15 height 15
click at [669, 413] on input "[GEOGRAPHIC_DATA]" at bounding box center [669, 413] width 1 height 1
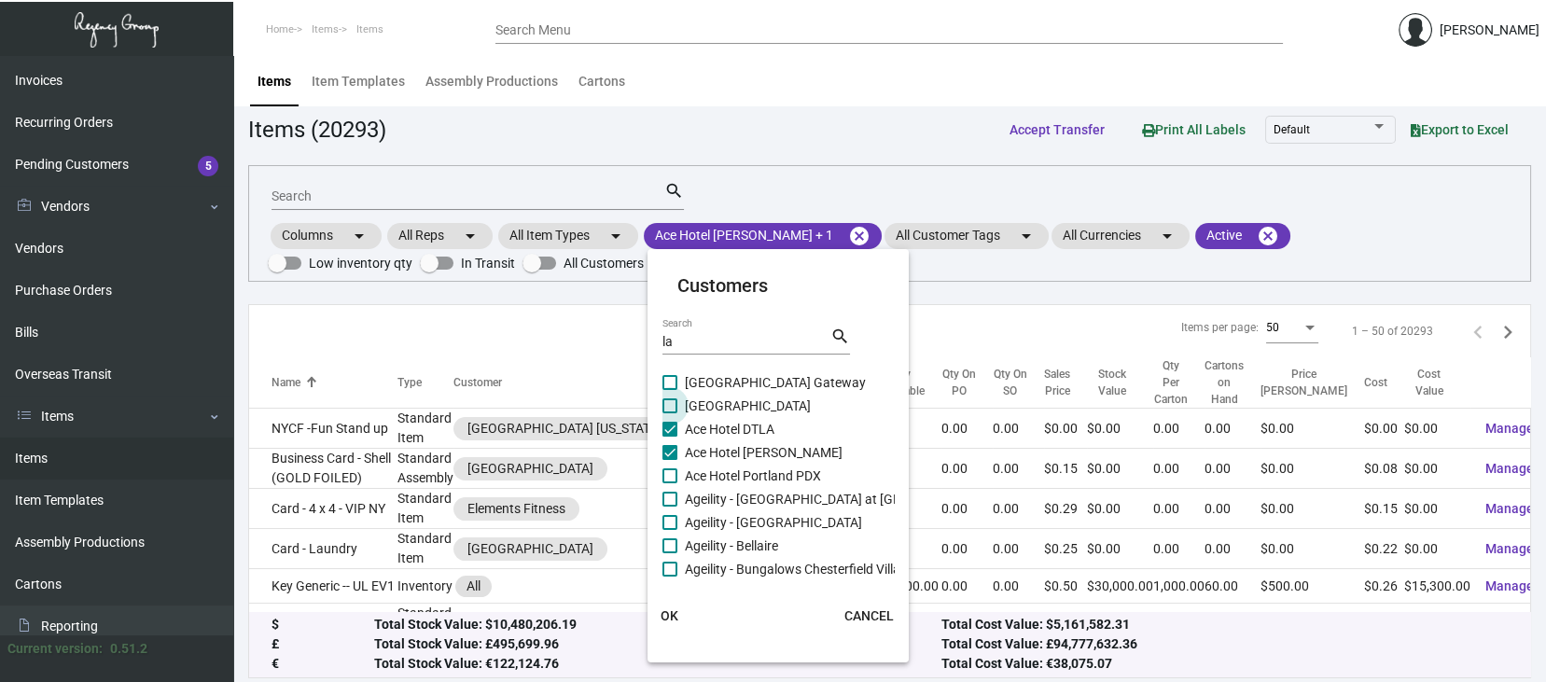
checkbox input "true"
click at [671, 611] on span "OK" at bounding box center [670, 615] width 18 height 15
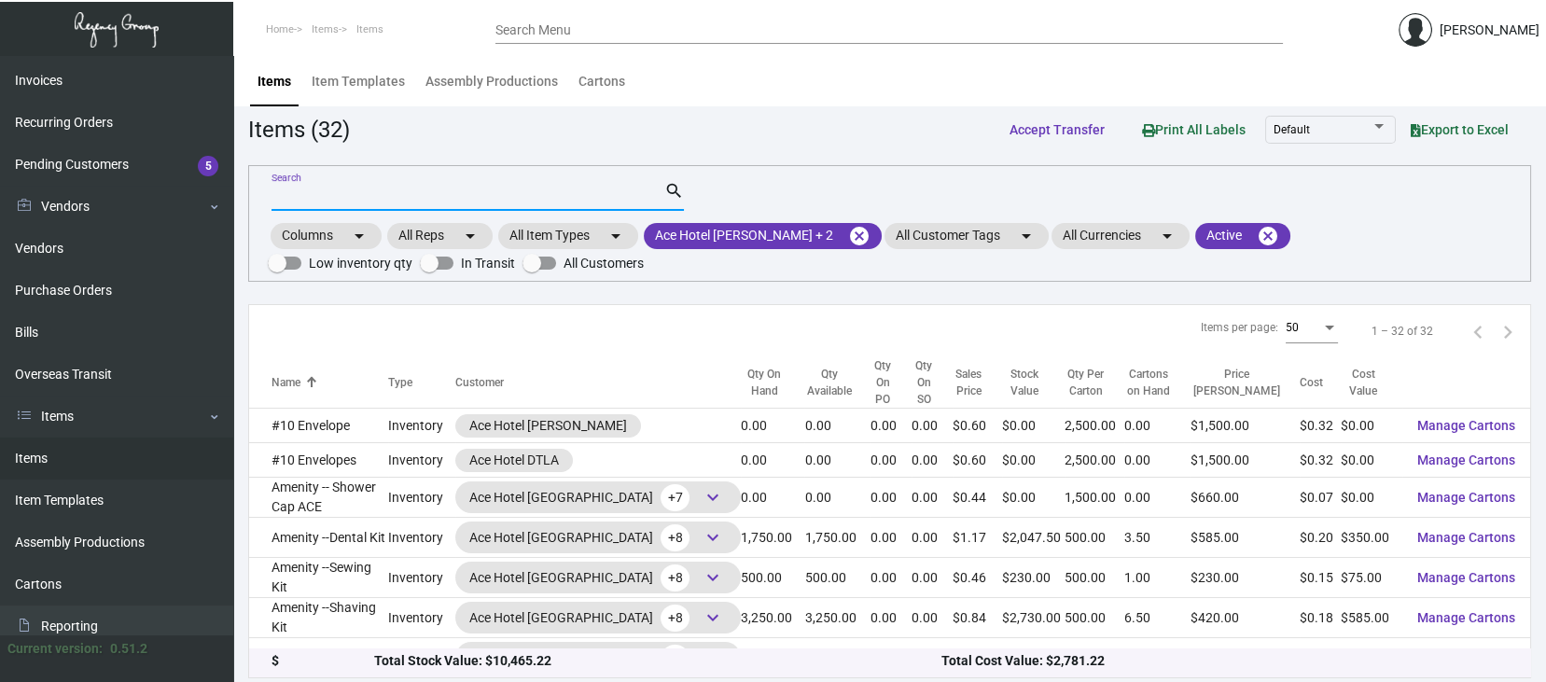
click at [288, 194] on input "Search" at bounding box center [468, 196] width 393 height 15
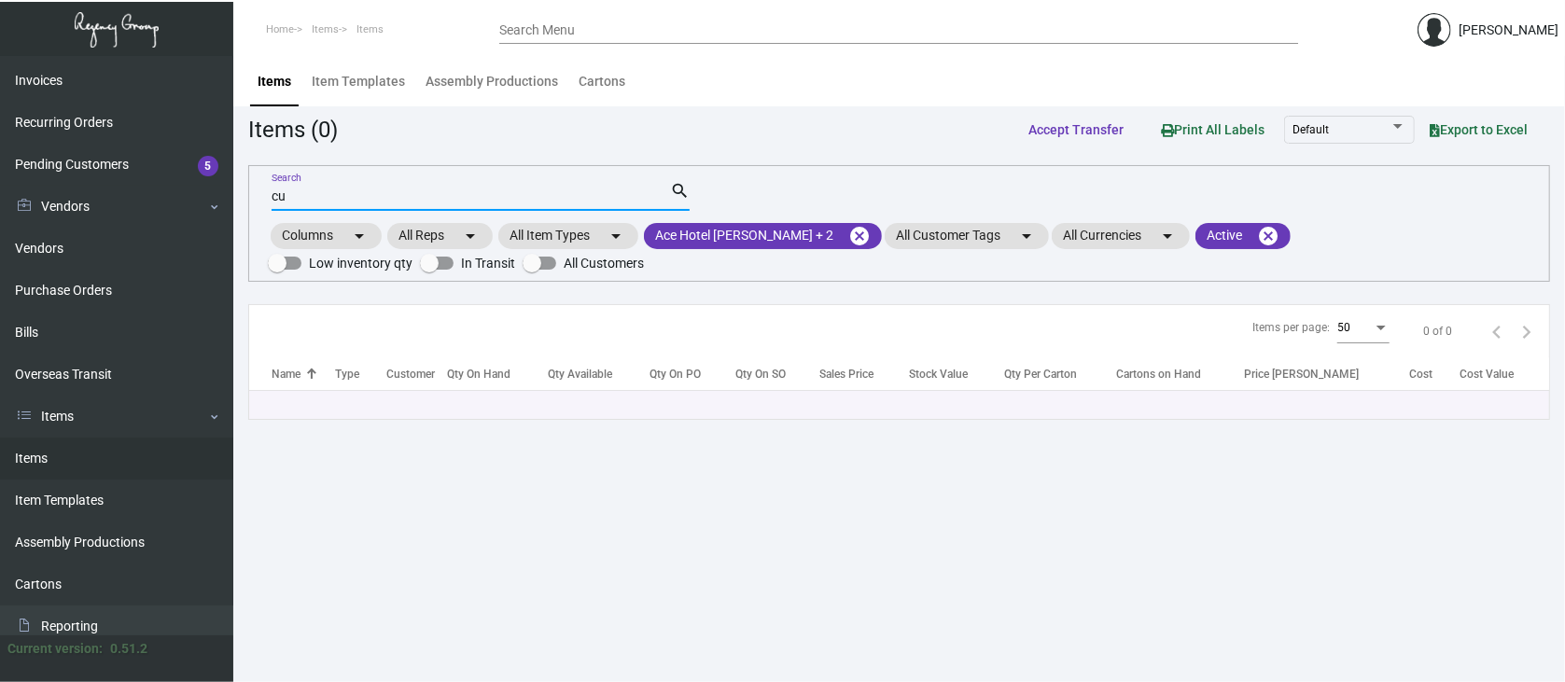
type input "c"
